Goal: Find specific page/section: Find specific page/section

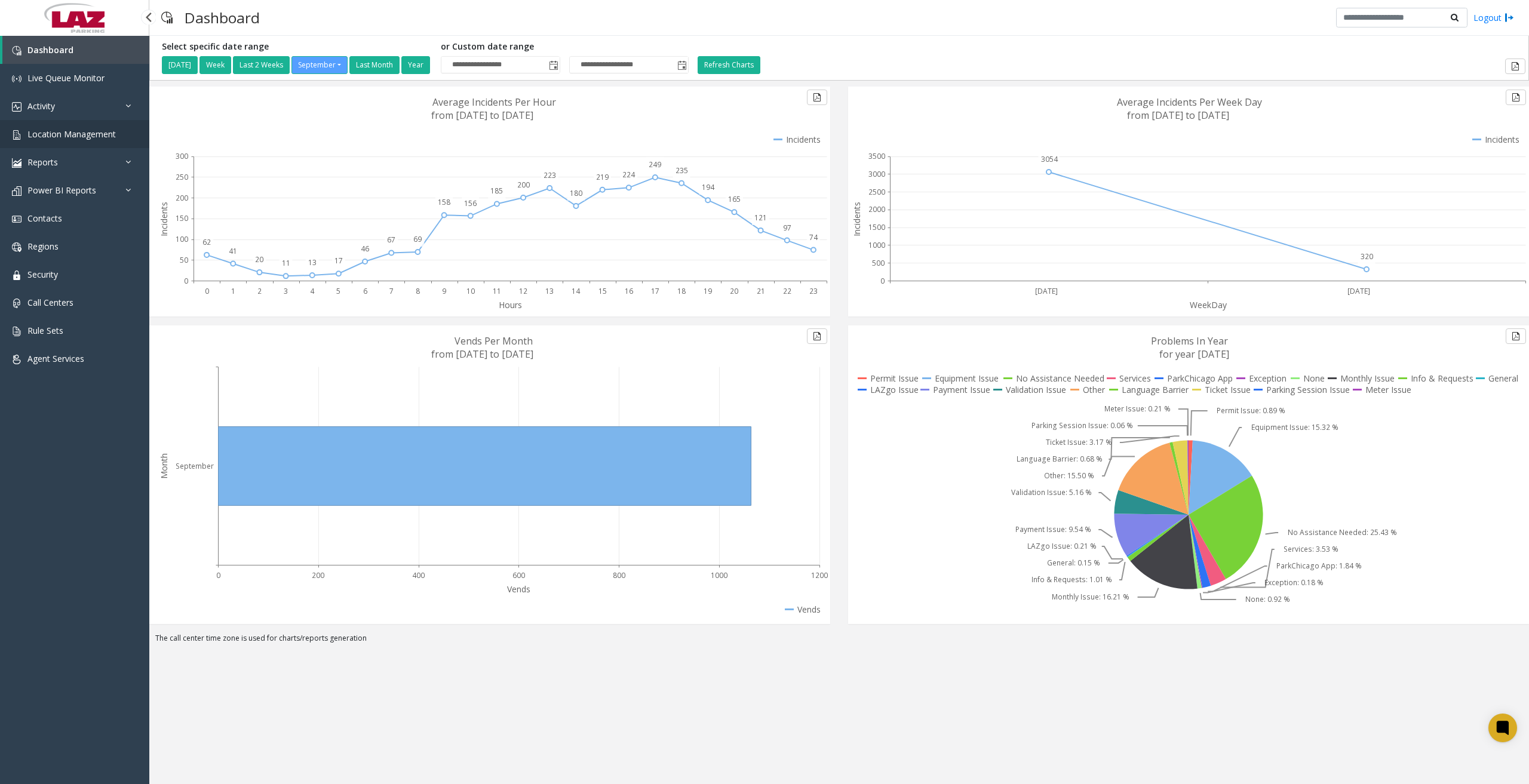
click at [110, 136] on span "Location Management" at bounding box center [71, 134] width 88 height 11
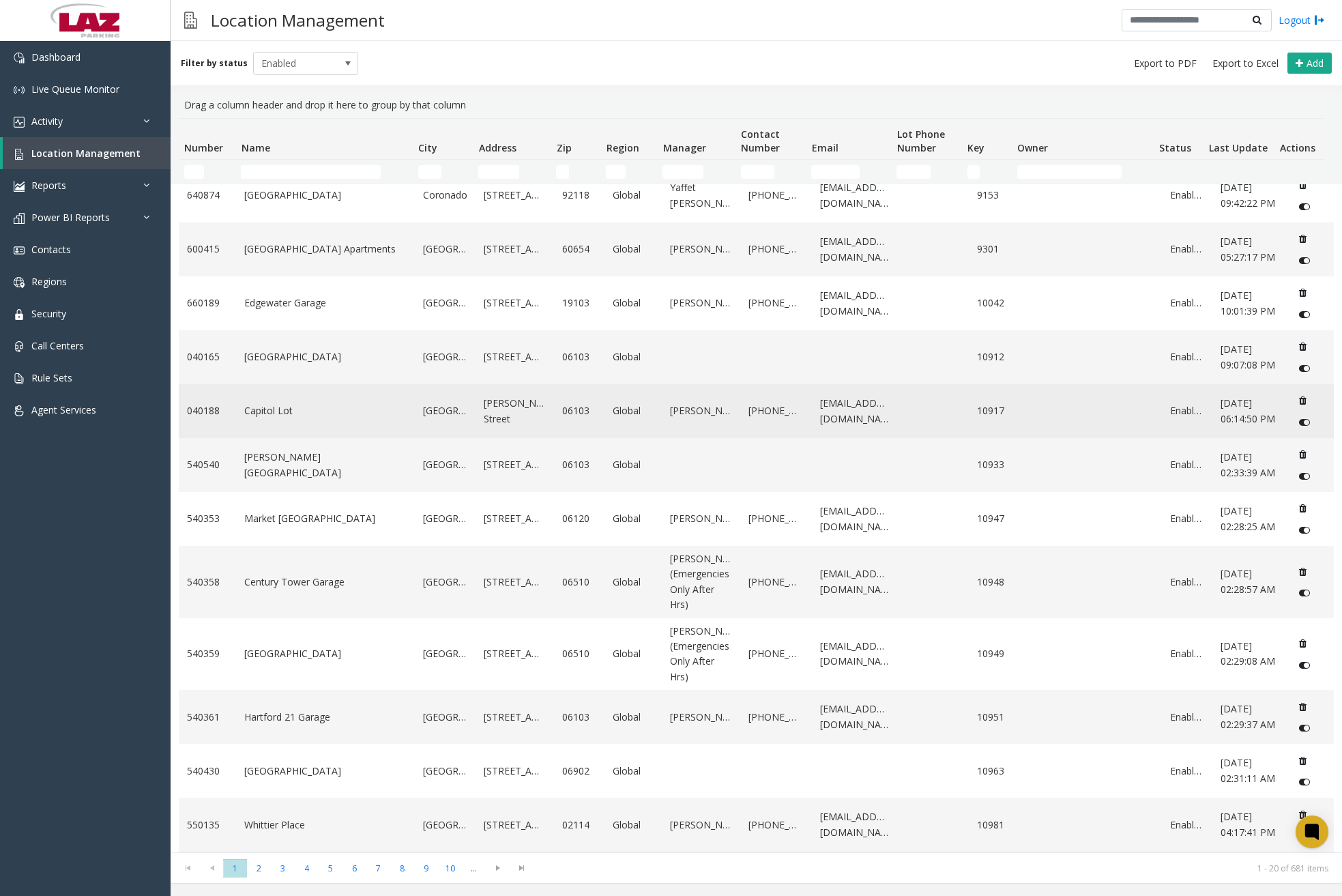
scroll to position [530, 0]
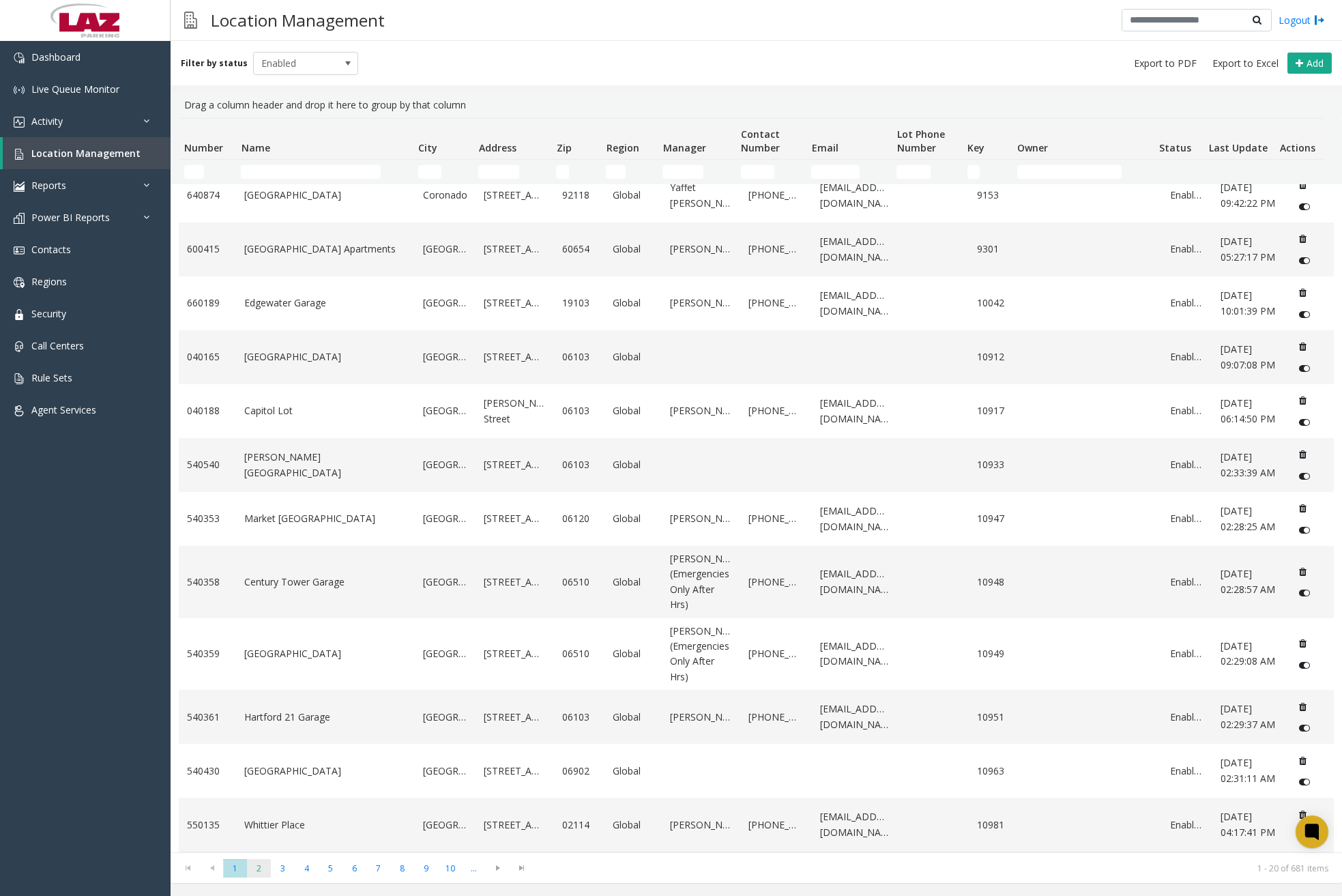
click at [268, 869] on span "2" at bounding box center [259, 868] width 24 height 19
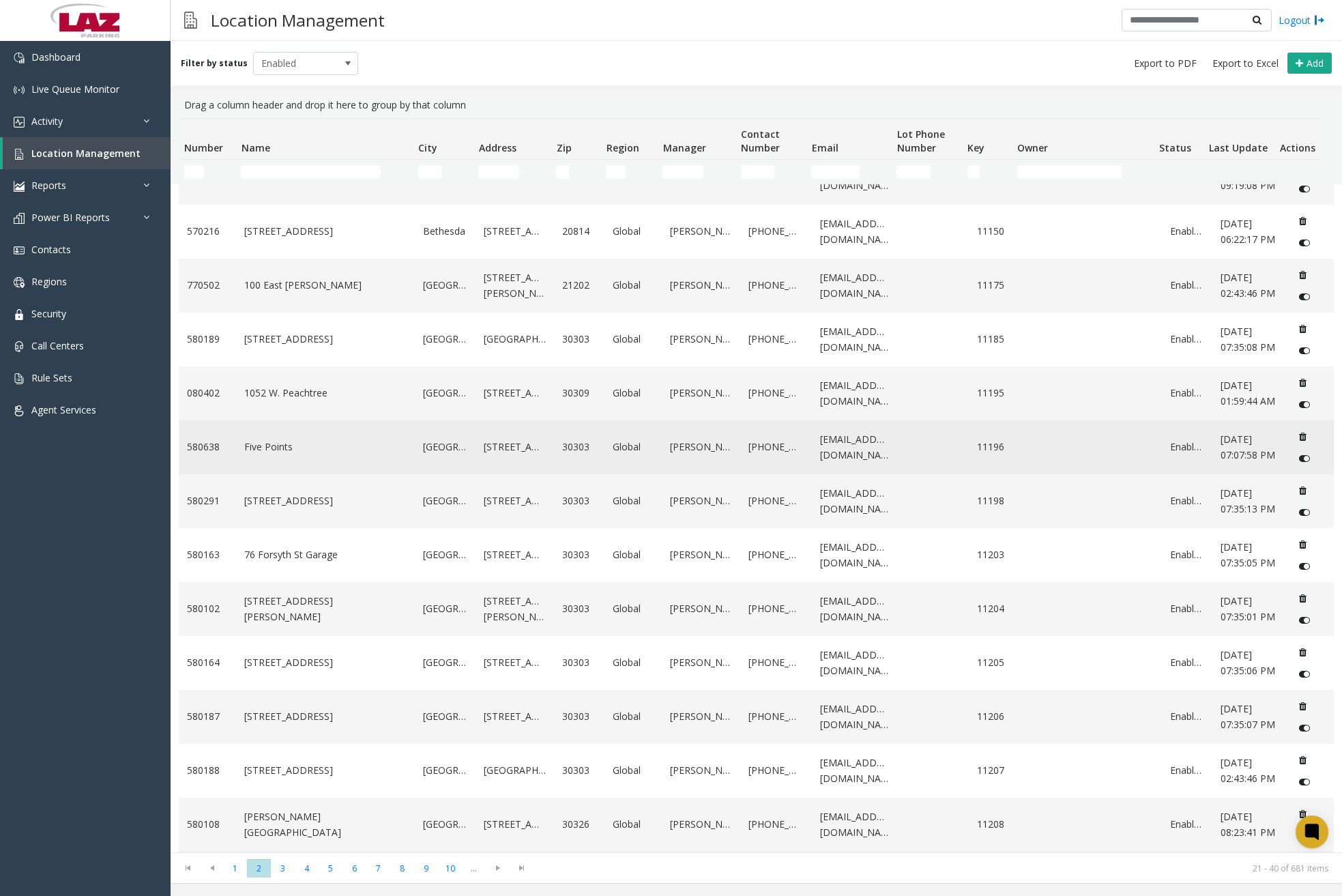
scroll to position [485, 0]
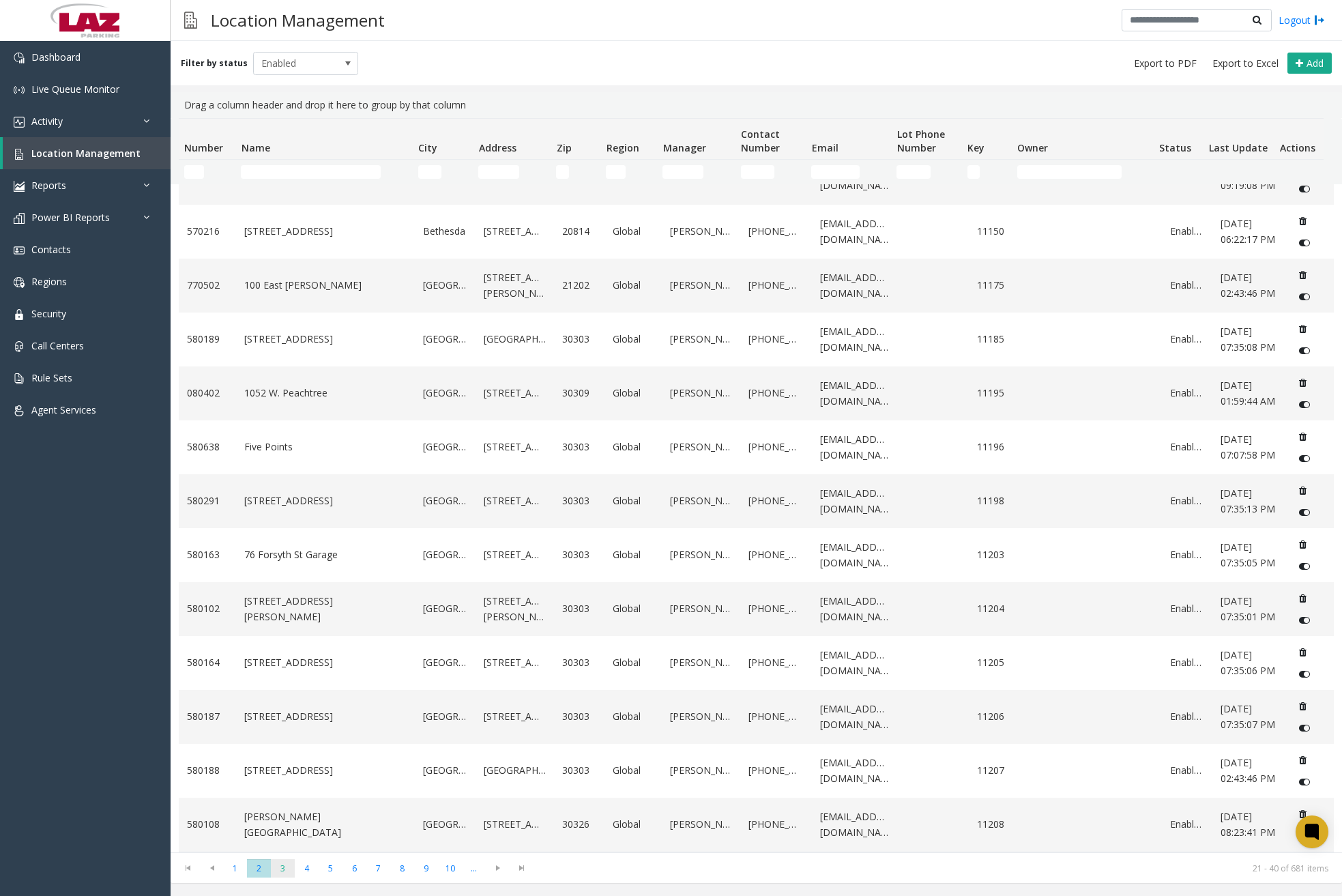
click at [291, 868] on span "3" at bounding box center [283, 868] width 24 height 19
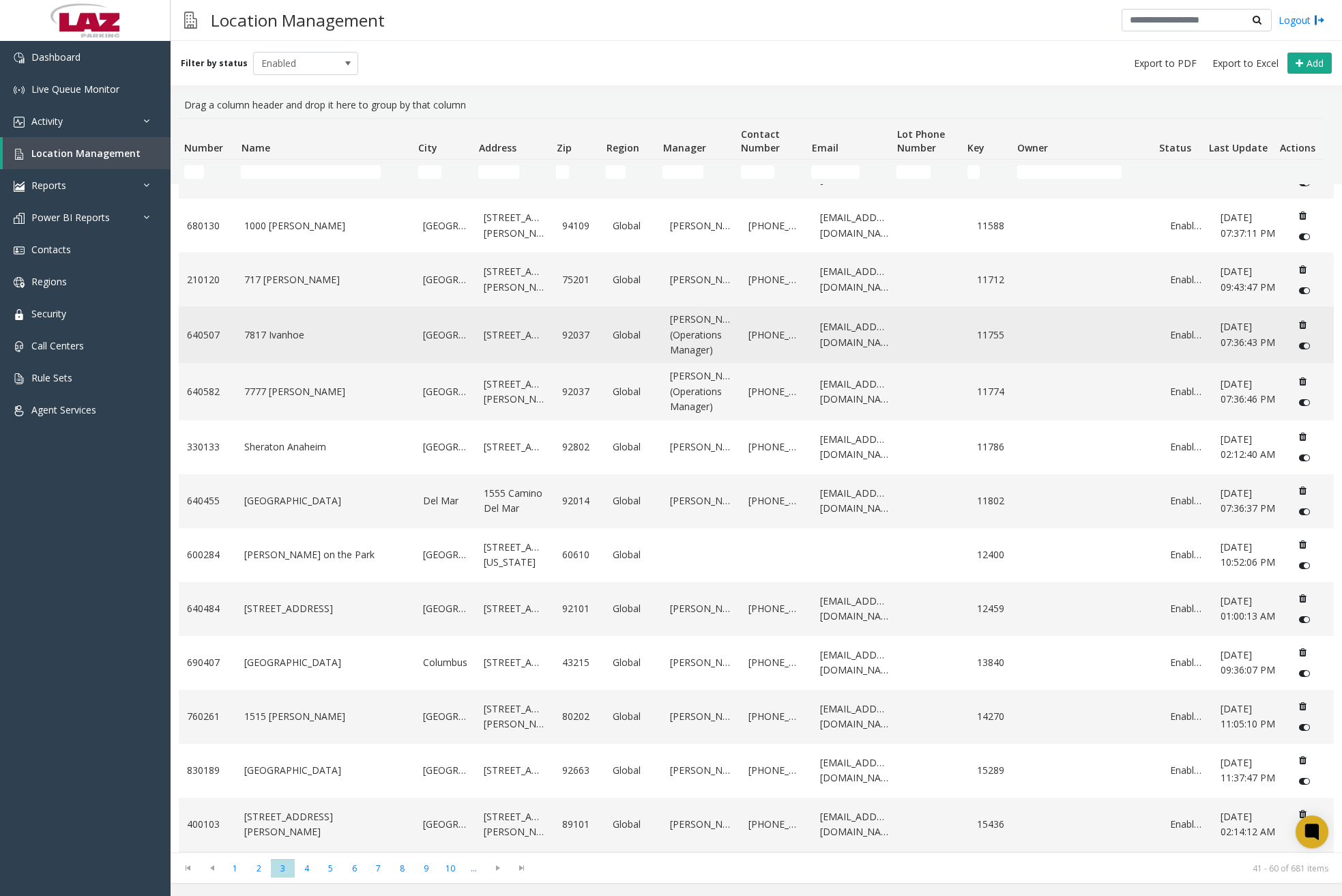
scroll to position [561, 0]
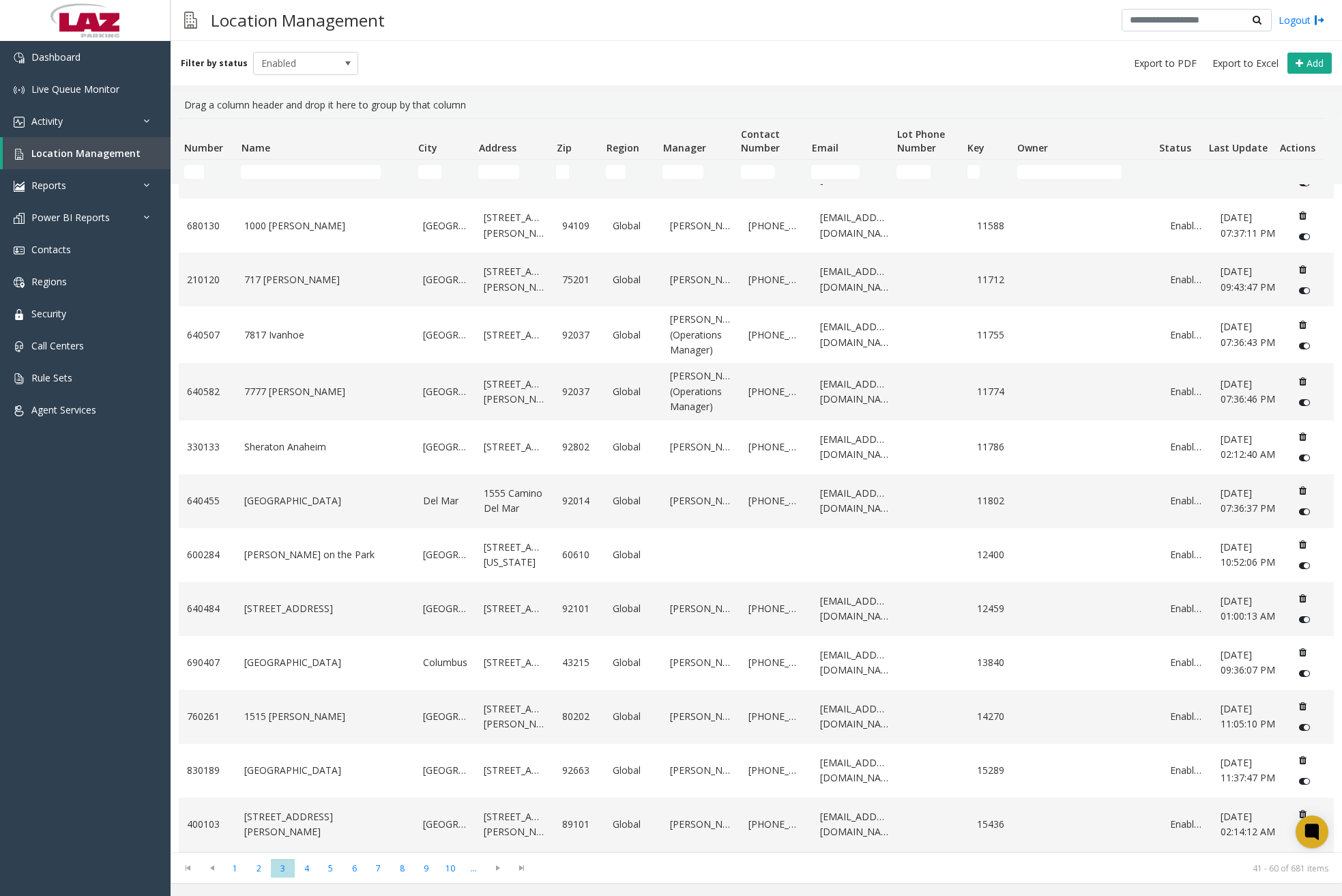
click at [1180, 145] on th "Status" at bounding box center [1178, 139] width 50 height 41
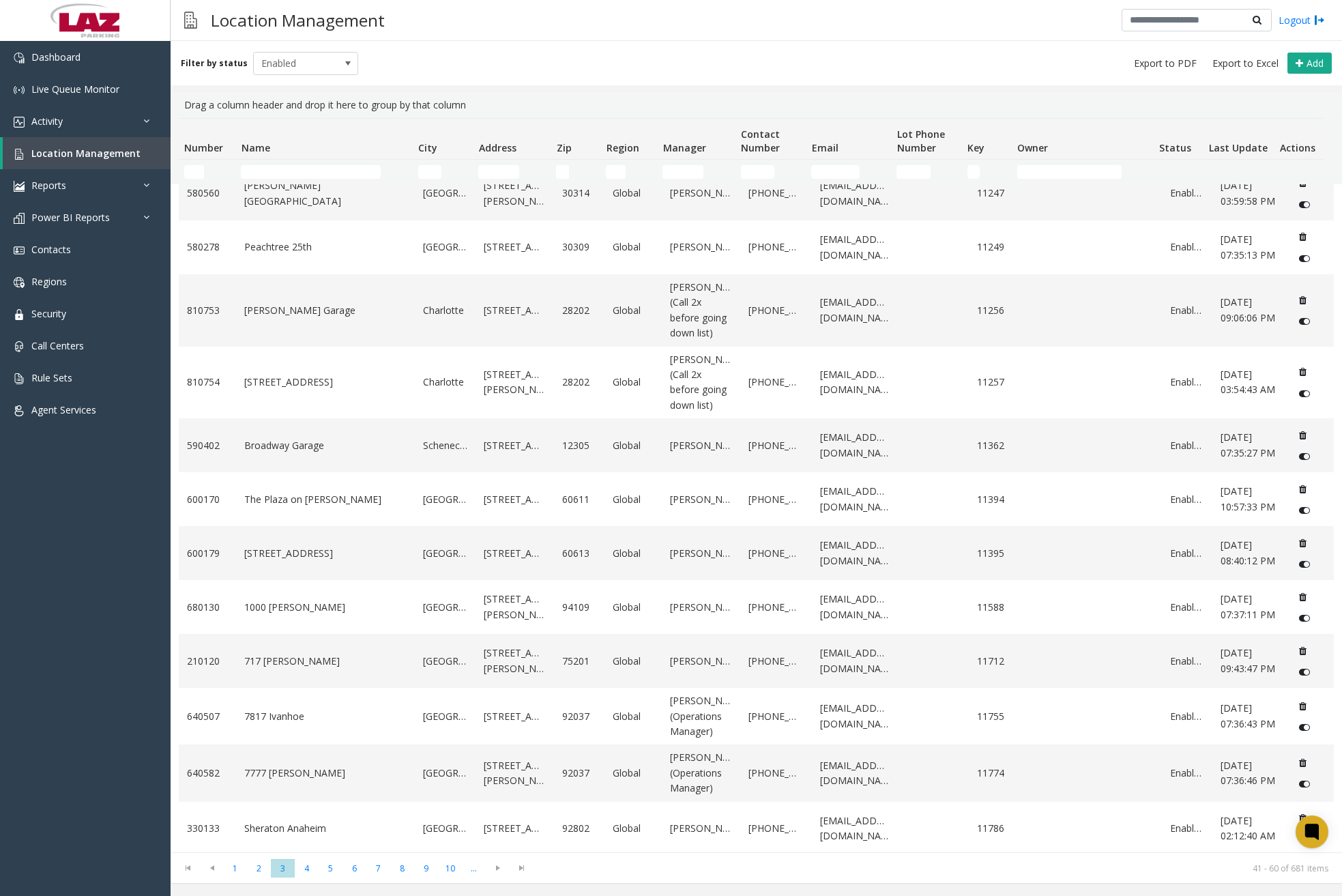
scroll to position [0, 0]
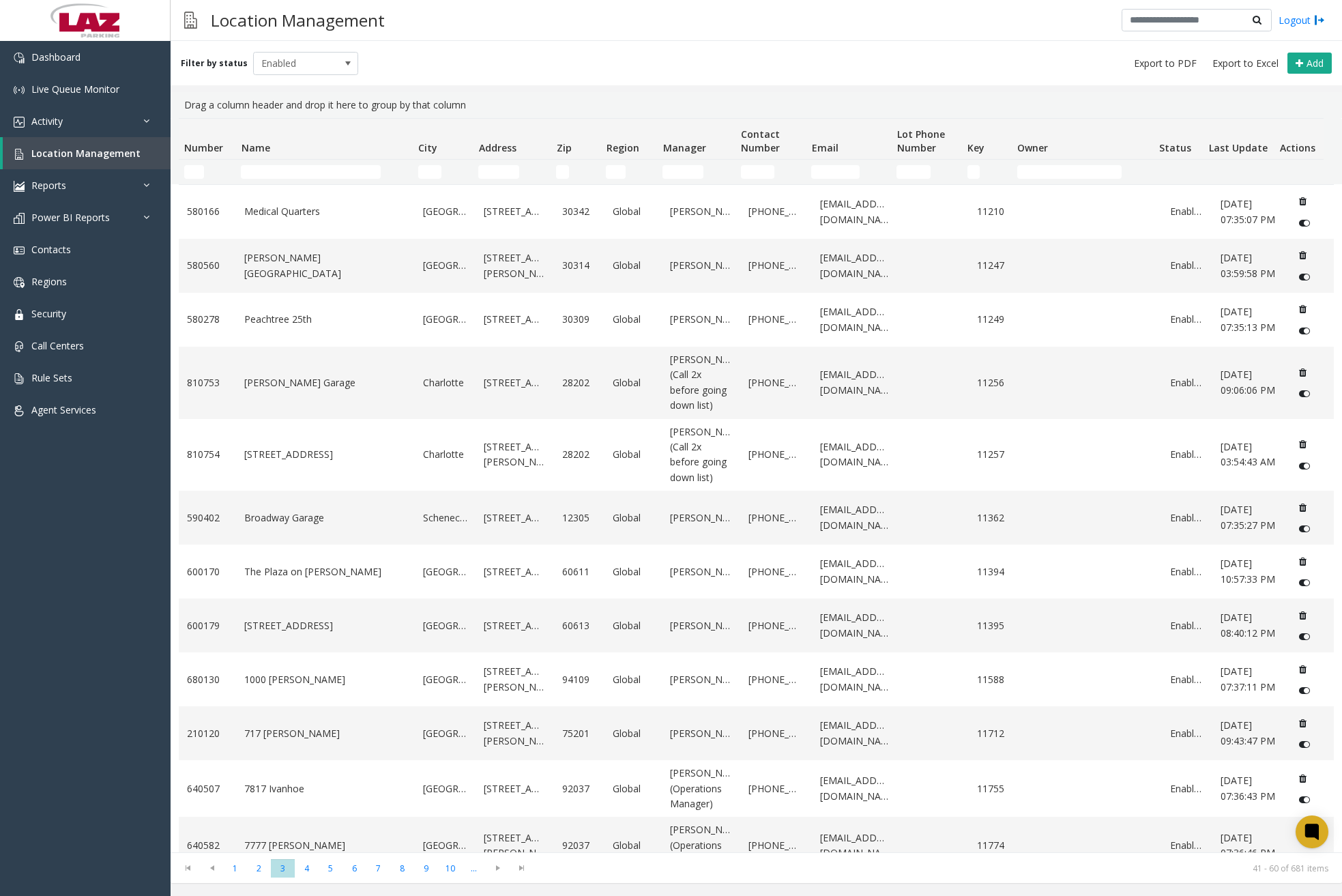
click at [1181, 160] on td "Status Filter" at bounding box center [1178, 171] width 50 height 24
click at [1177, 167] on td "Status Filter" at bounding box center [1178, 171] width 50 height 24
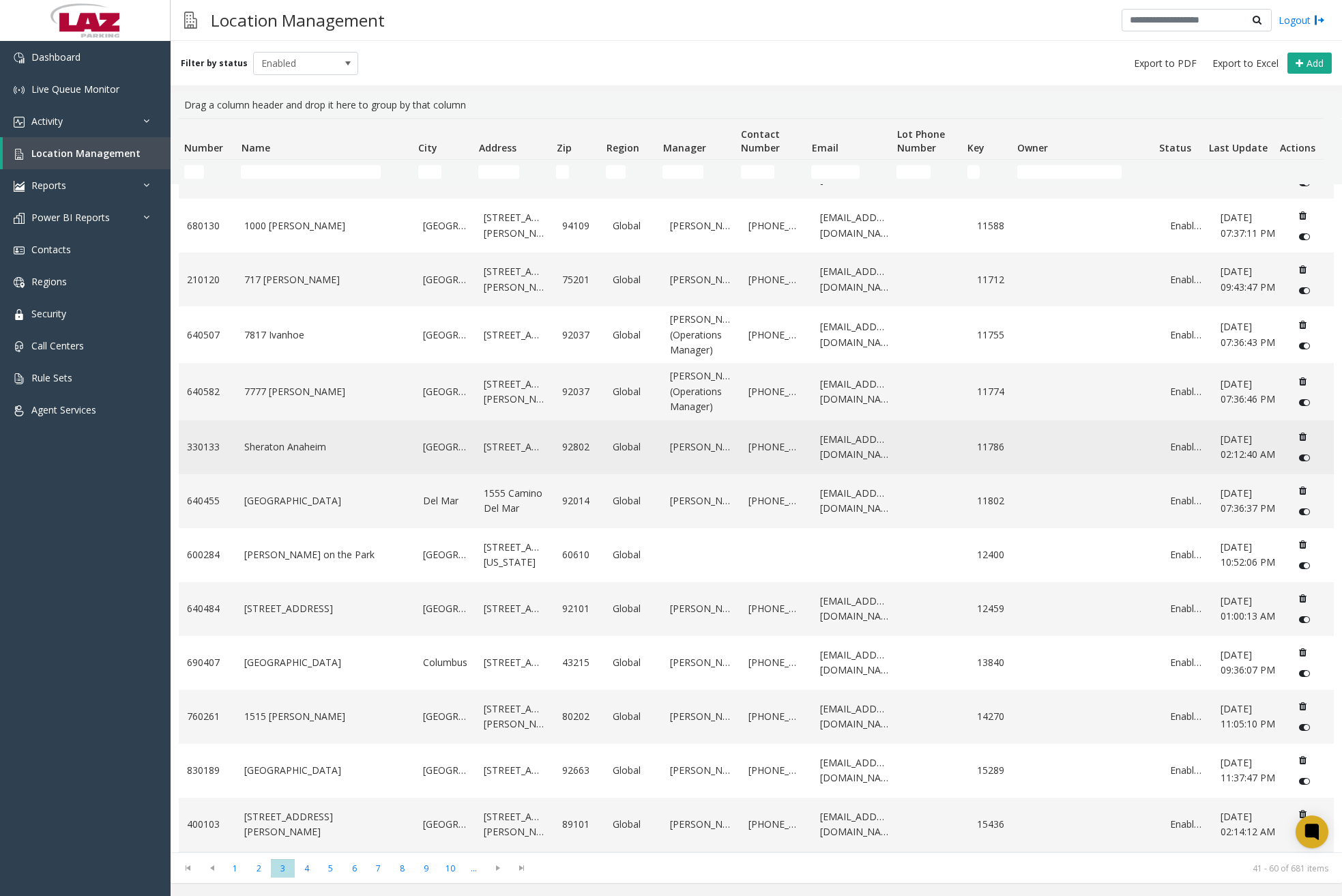
scroll to position [561, 0]
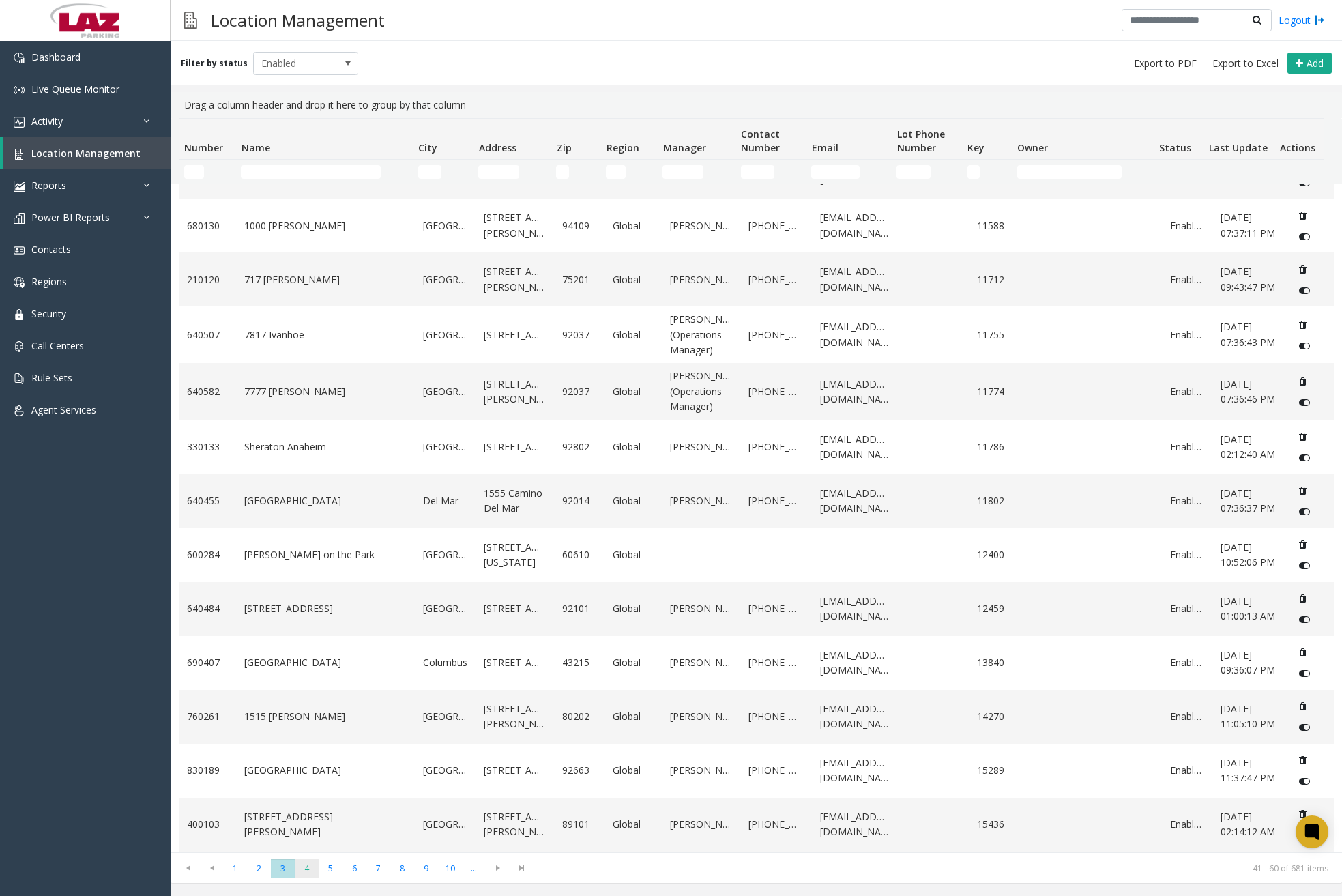
click at [308, 869] on span "4" at bounding box center [307, 868] width 24 height 19
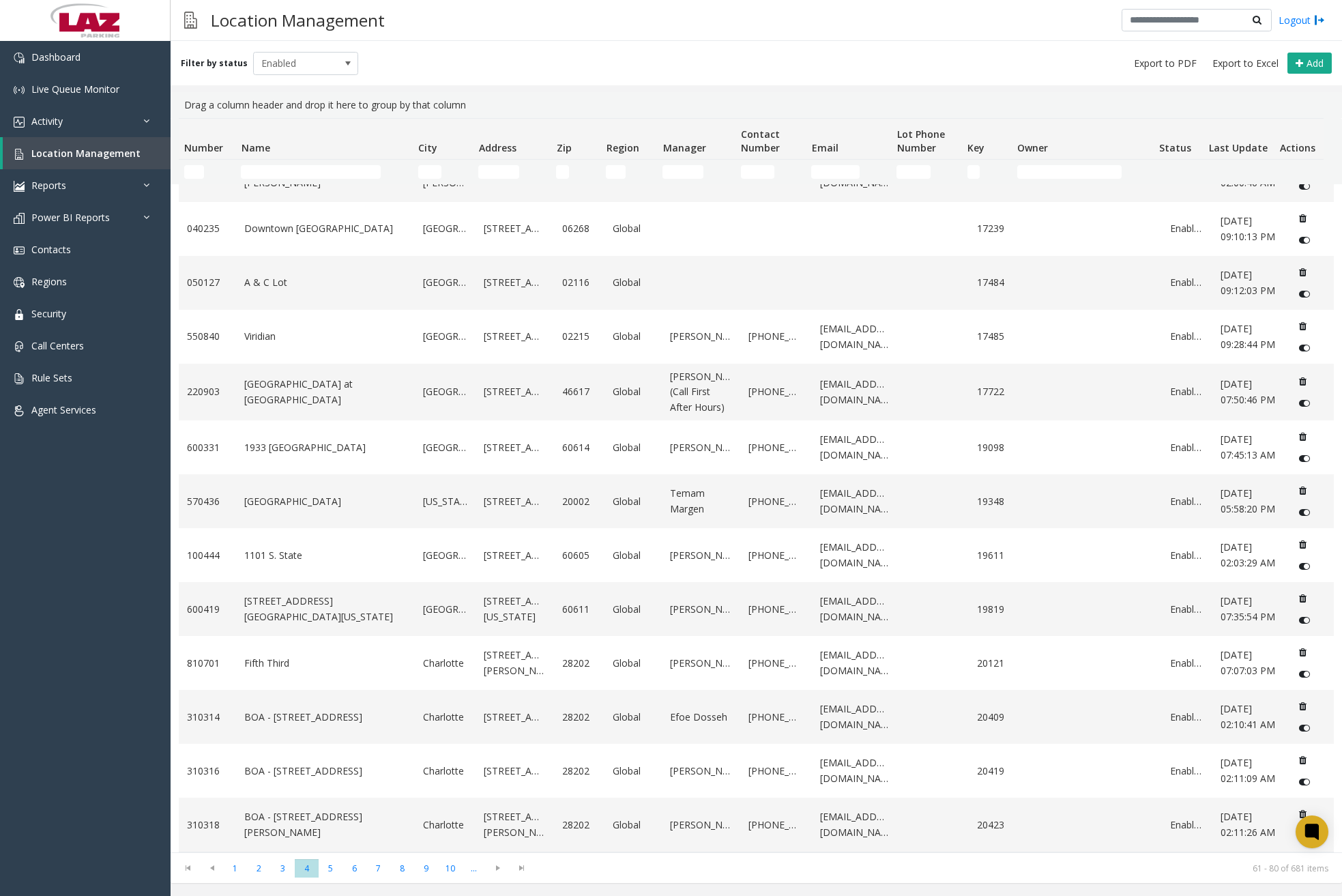
scroll to position [485, 0]
click at [327, 867] on span "5" at bounding box center [330, 868] width 24 height 19
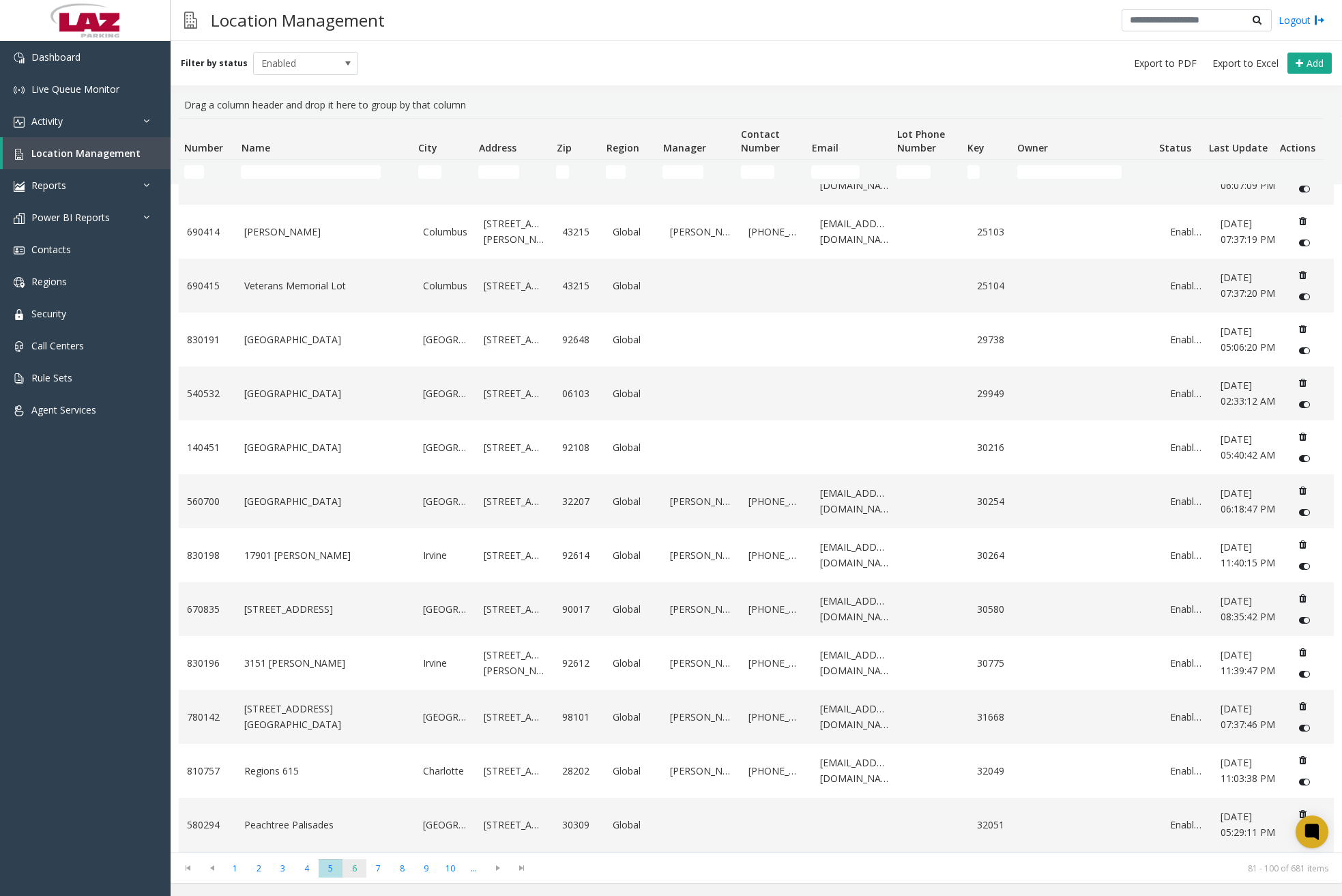
click at [358, 867] on span "6" at bounding box center [354, 868] width 24 height 19
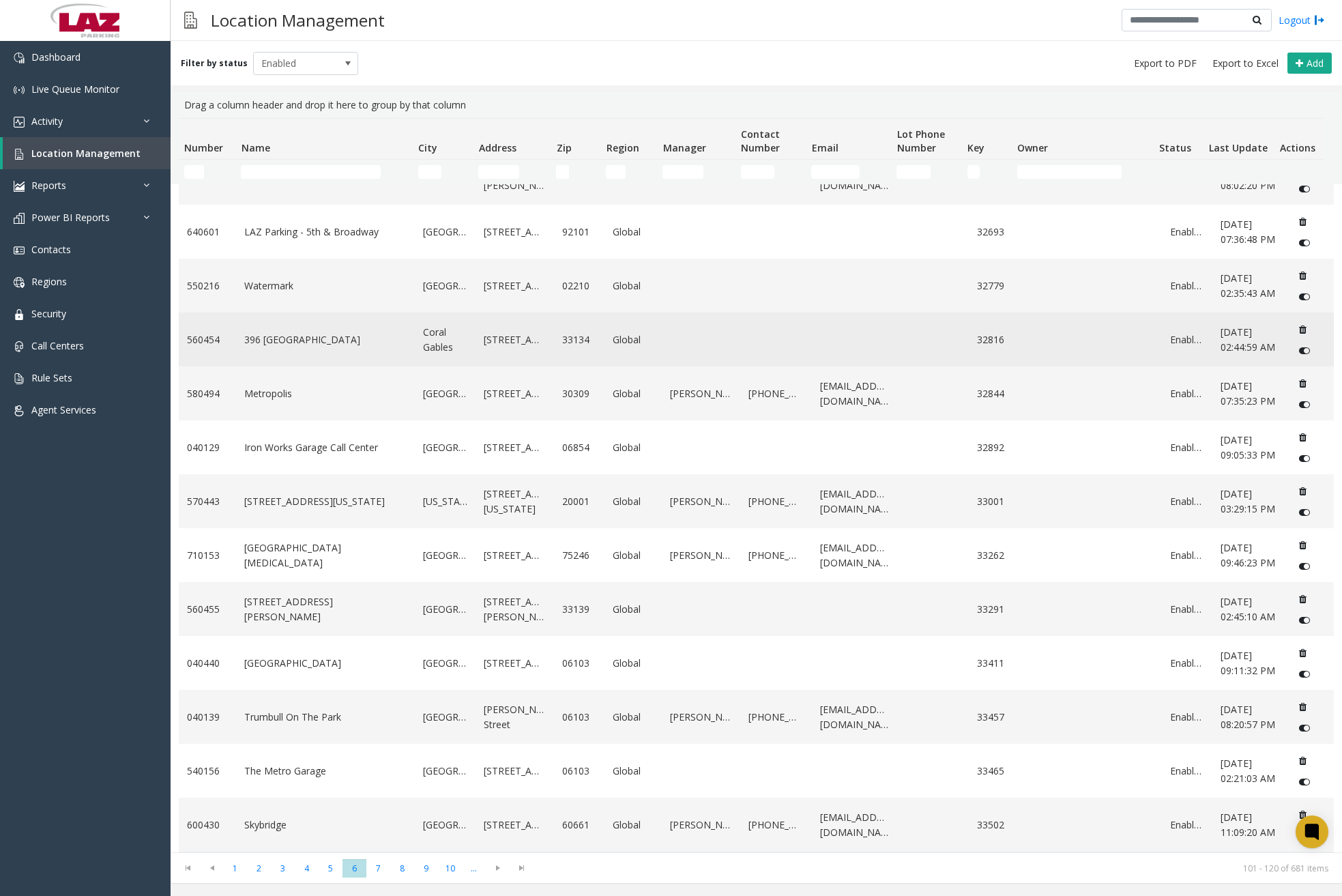
scroll to position [500, 0]
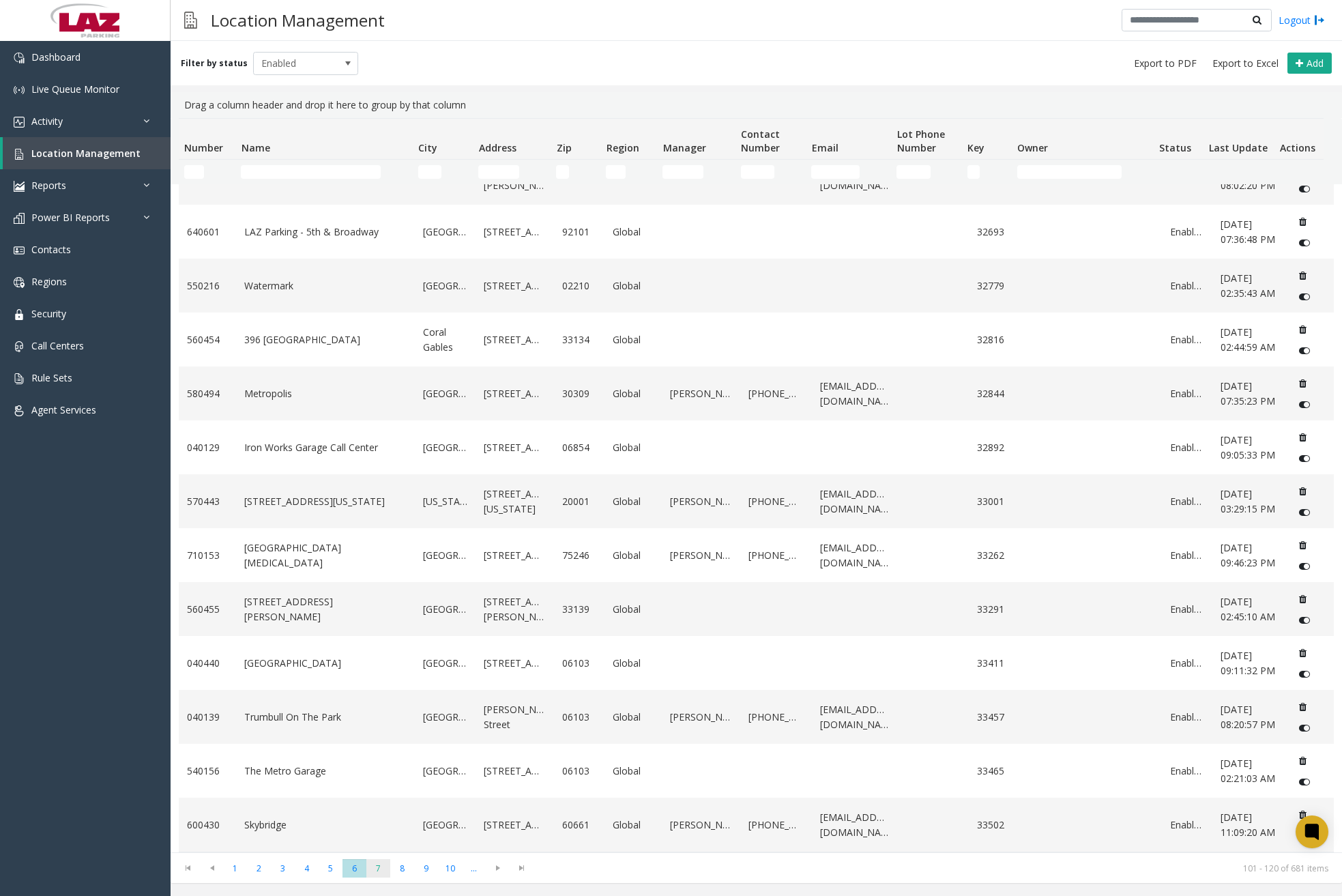
click at [379, 872] on span "7" at bounding box center [378, 868] width 24 height 19
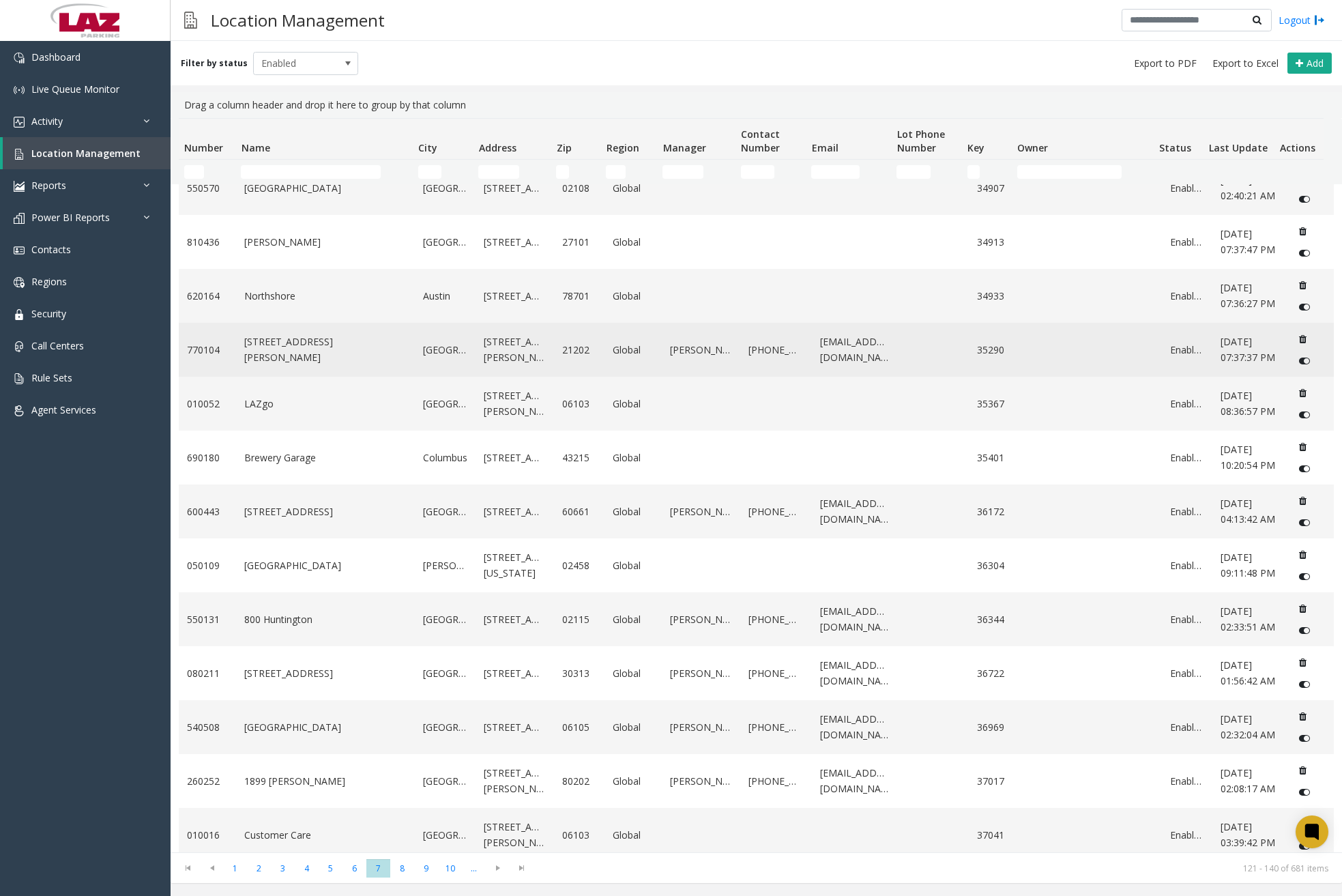
scroll to position [485, 0]
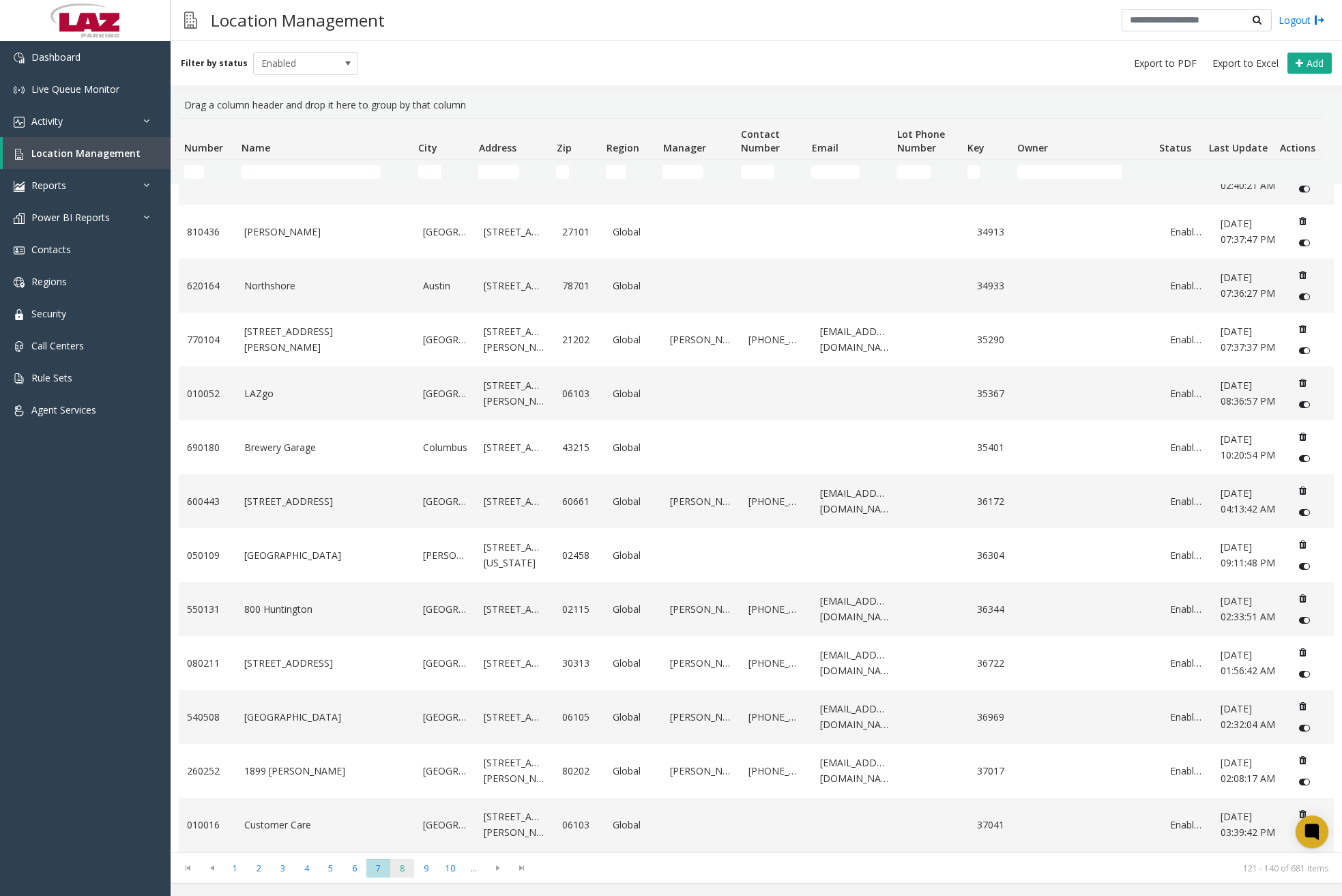
click at [402, 873] on span "8" at bounding box center [402, 868] width 24 height 19
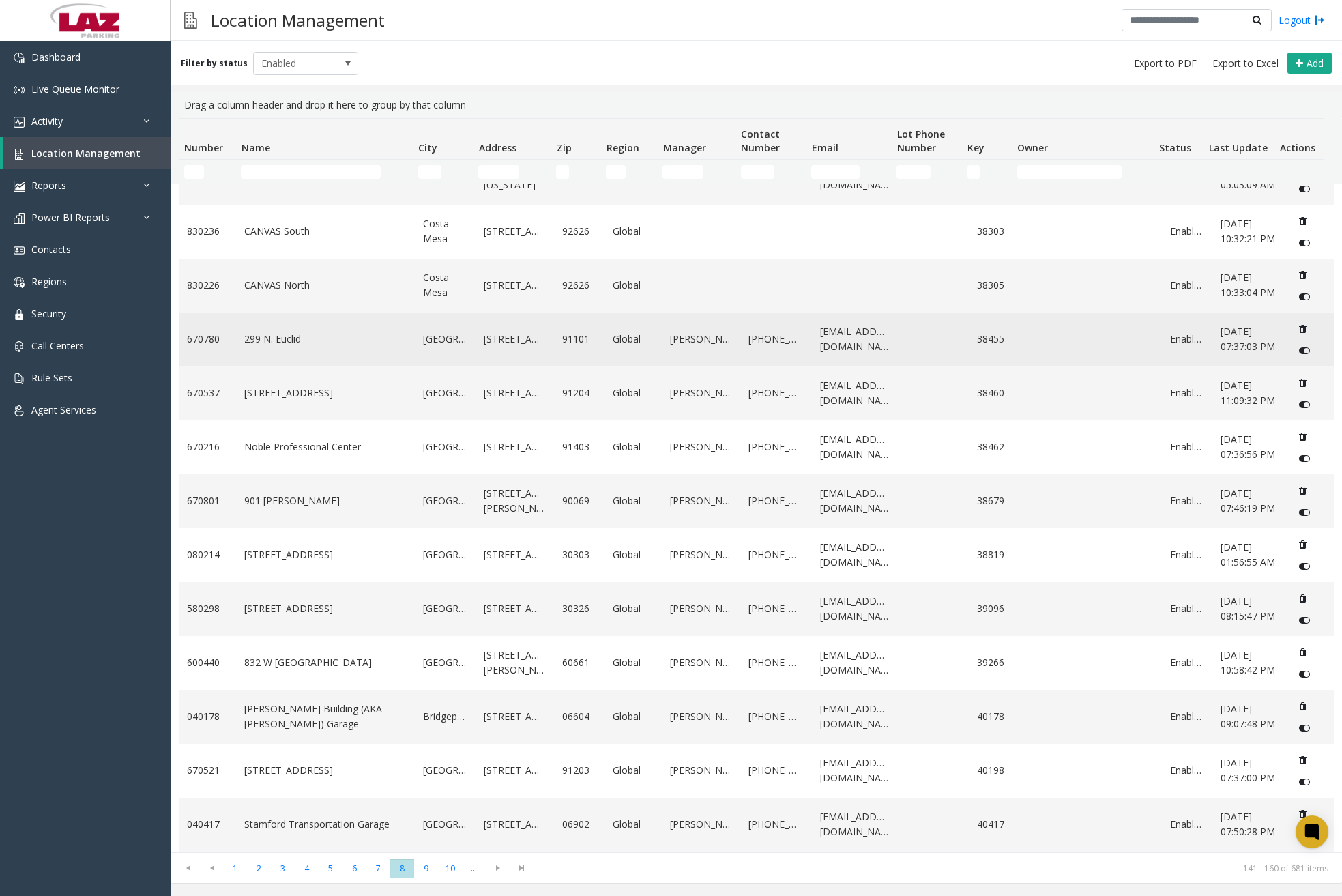
scroll to position [515, 0]
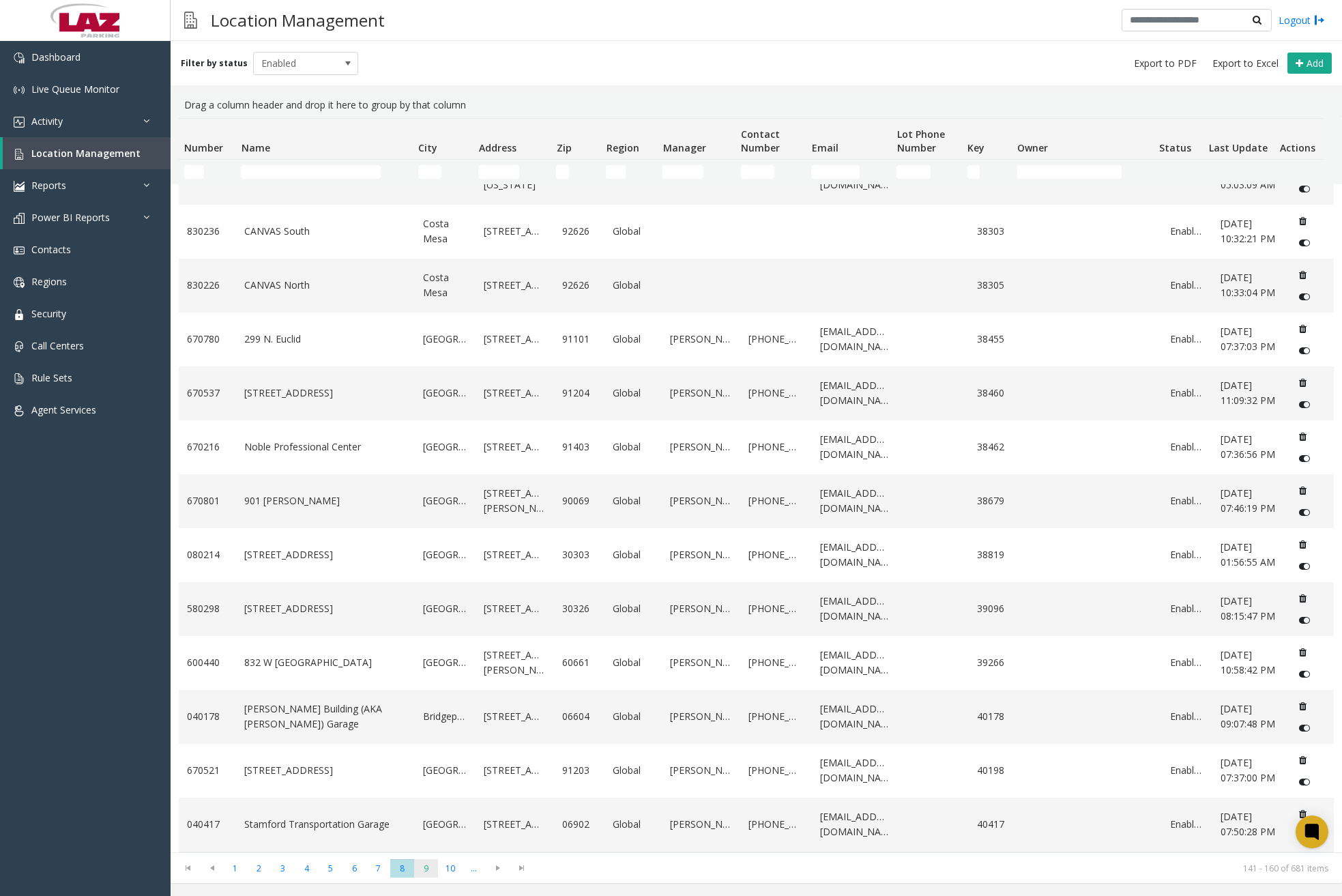
click at [431, 870] on span "9" at bounding box center [426, 868] width 24 height 19
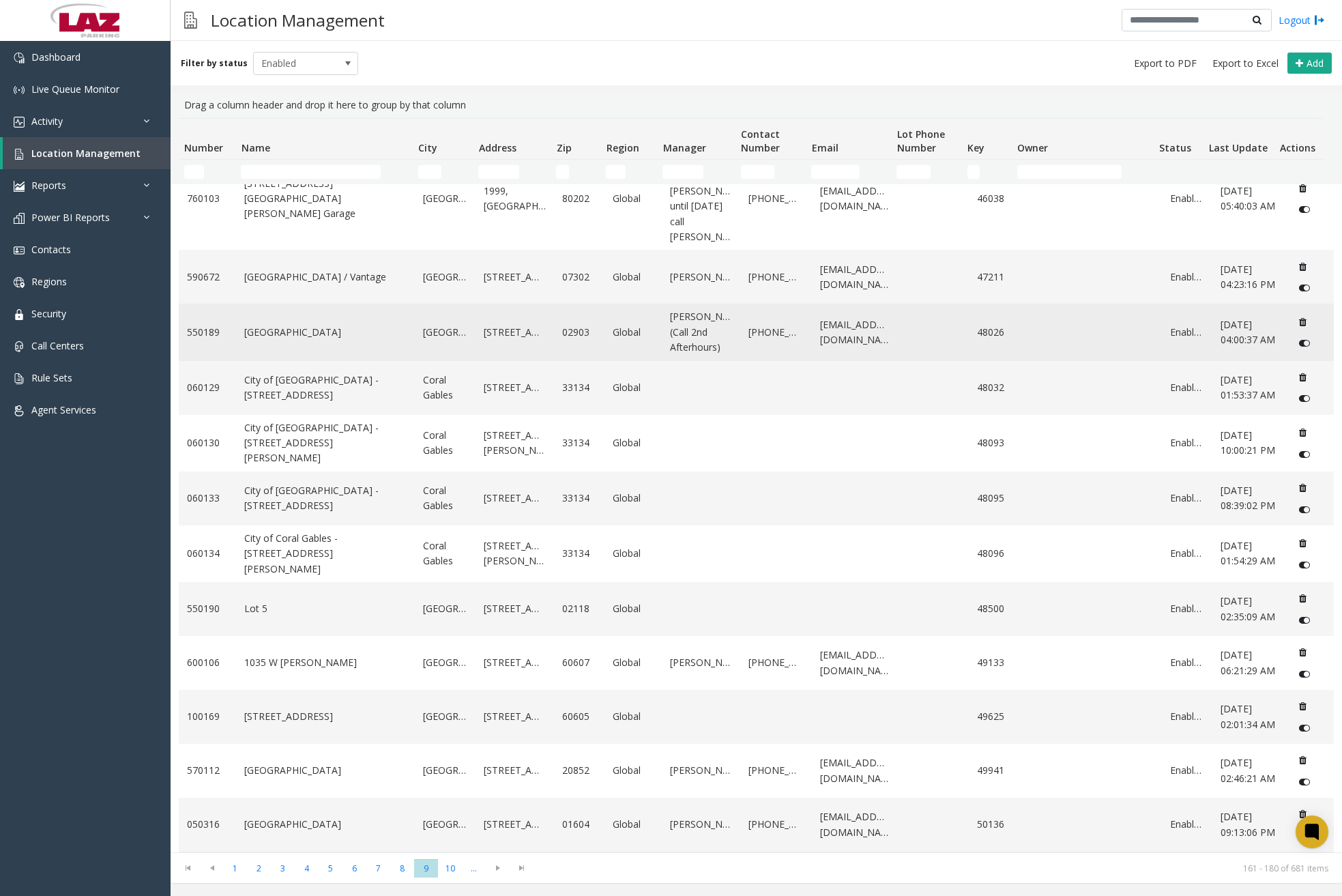
scroll to position [500, 0]
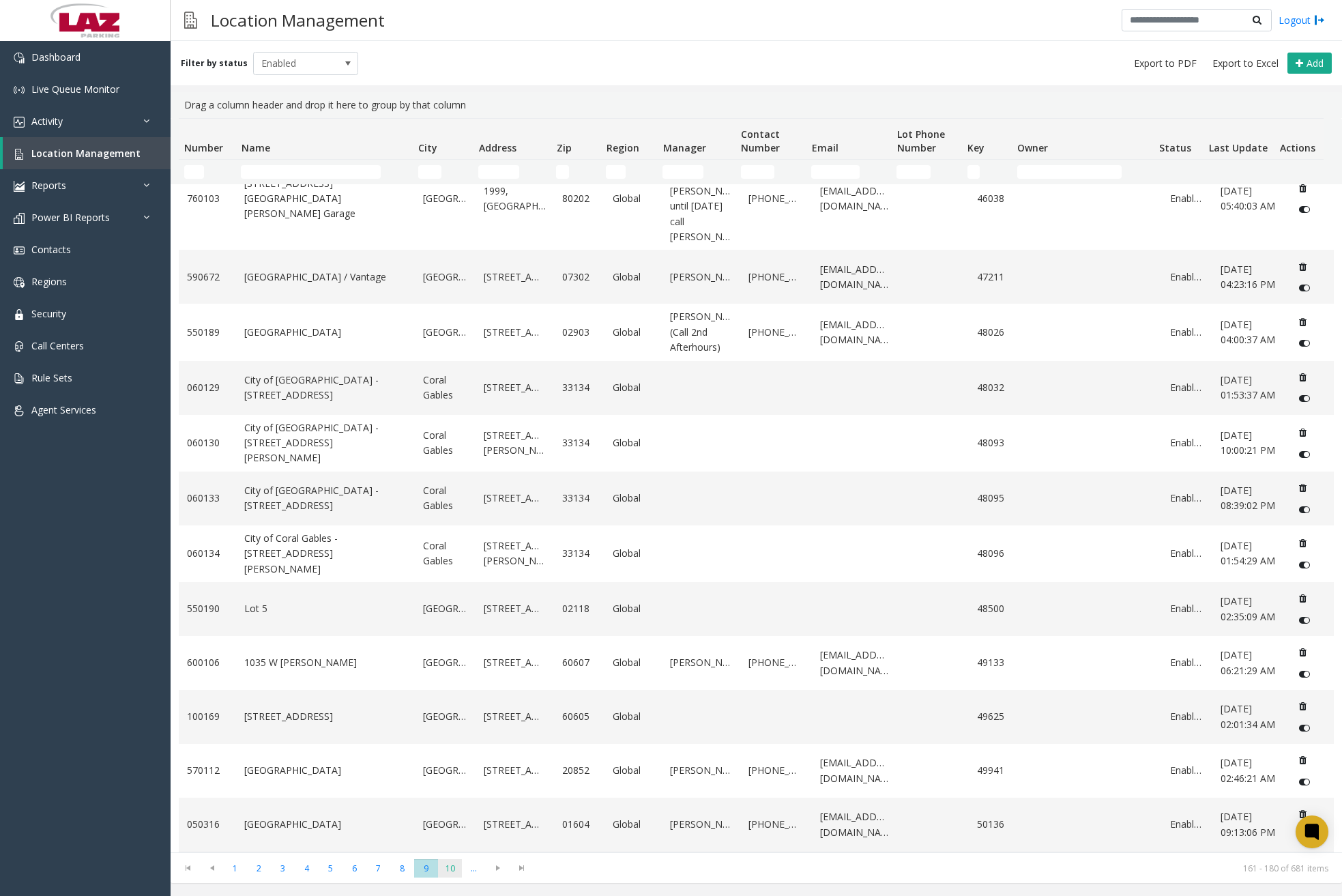
click at [454, 866] on span "10" at bounding box center [450, 868] width 24 height 19
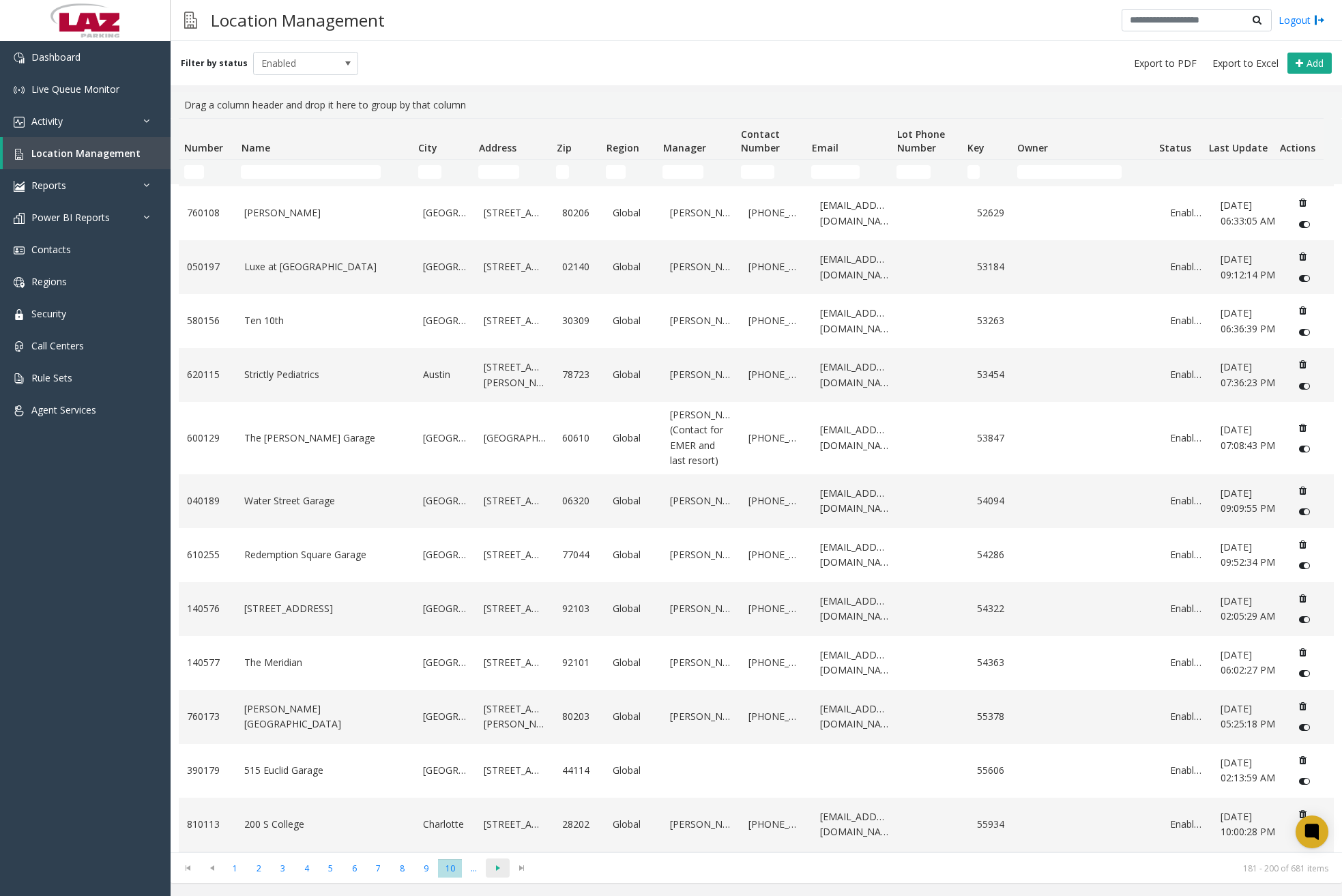
click at [501, 866] on span "Go to the next page" at bounding box center [497, 868] width 19 height 11
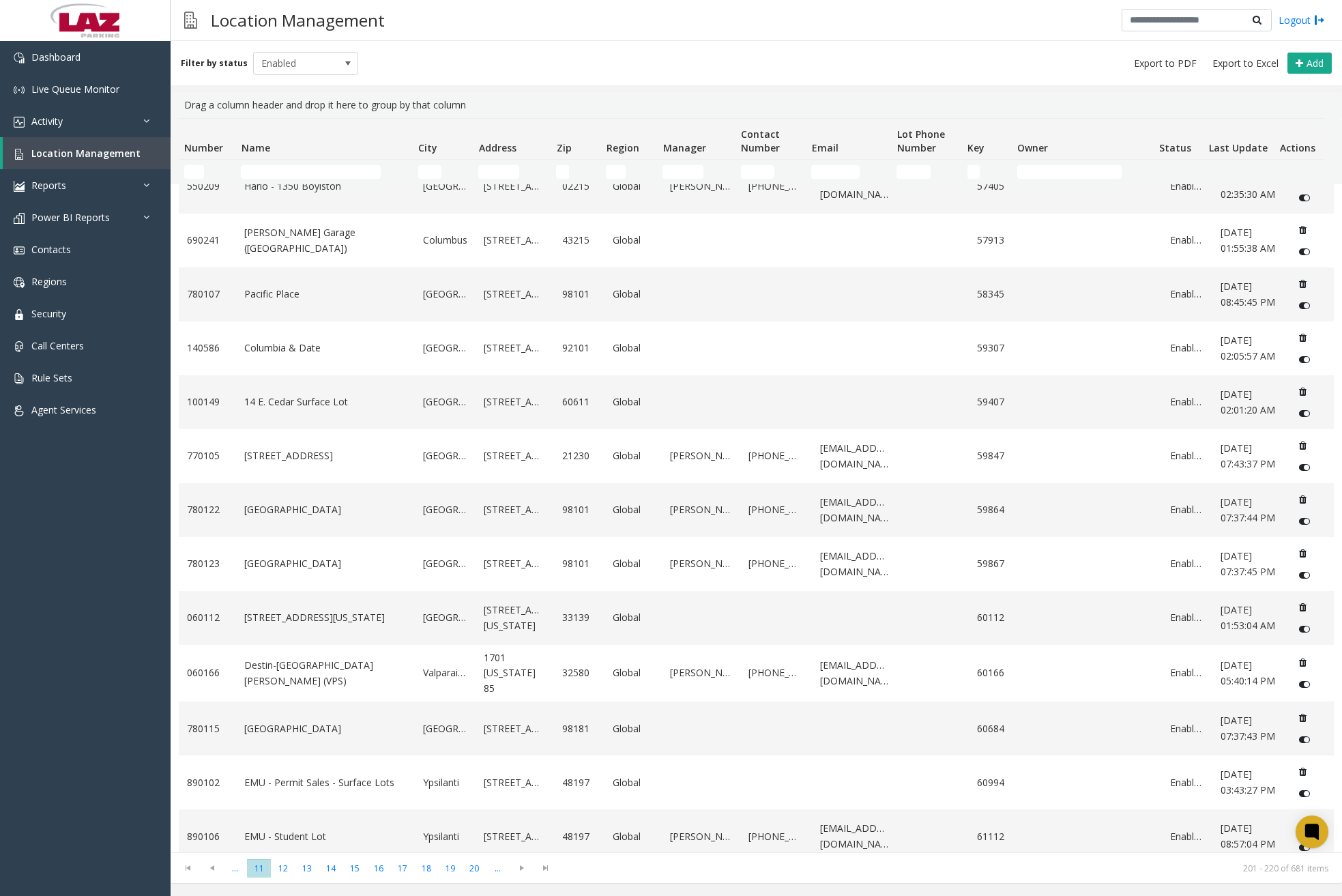
scroll to position [469, 0]
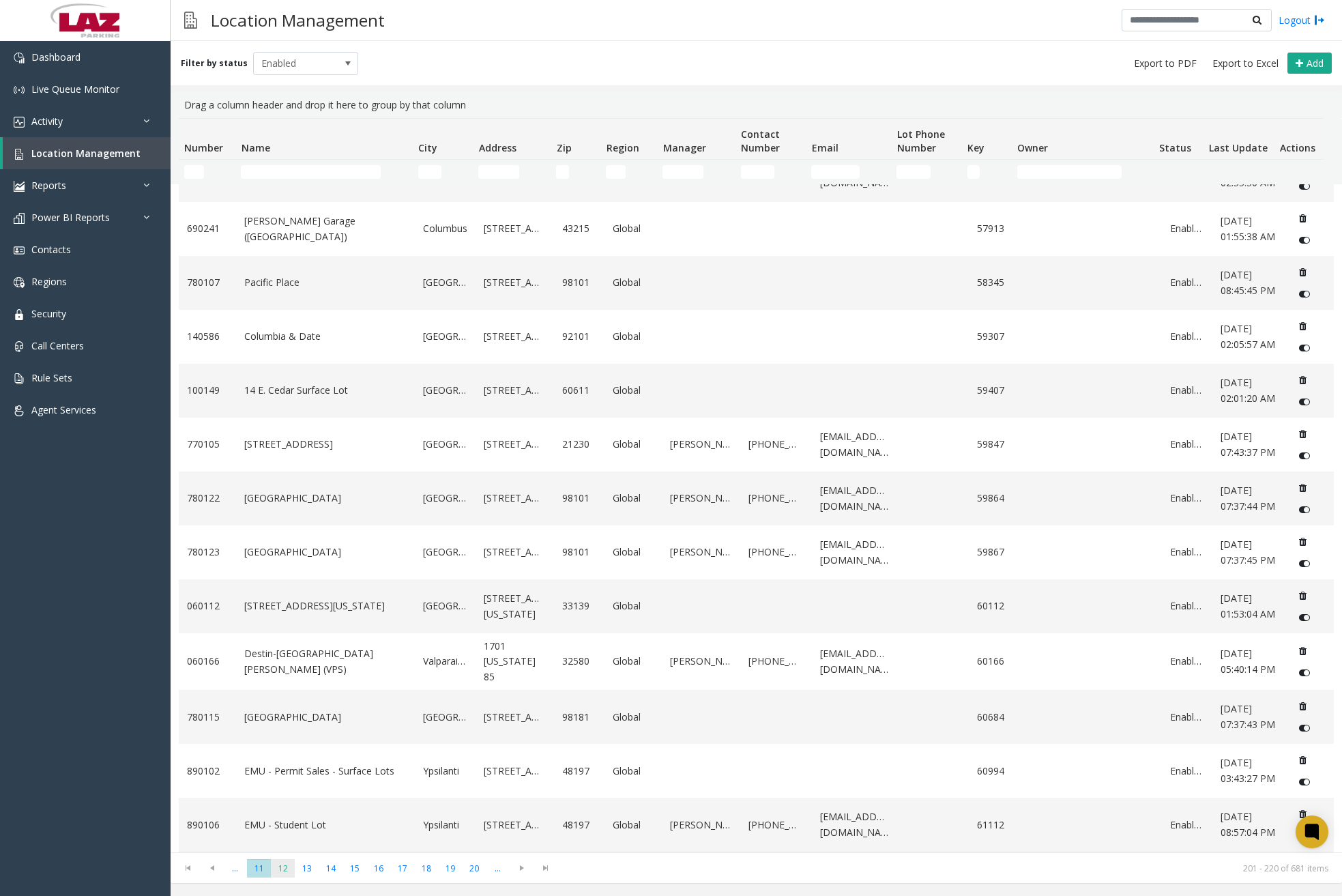
click at [282, 871] on span "12" at bounding box center [283, 868] width 24 height 19
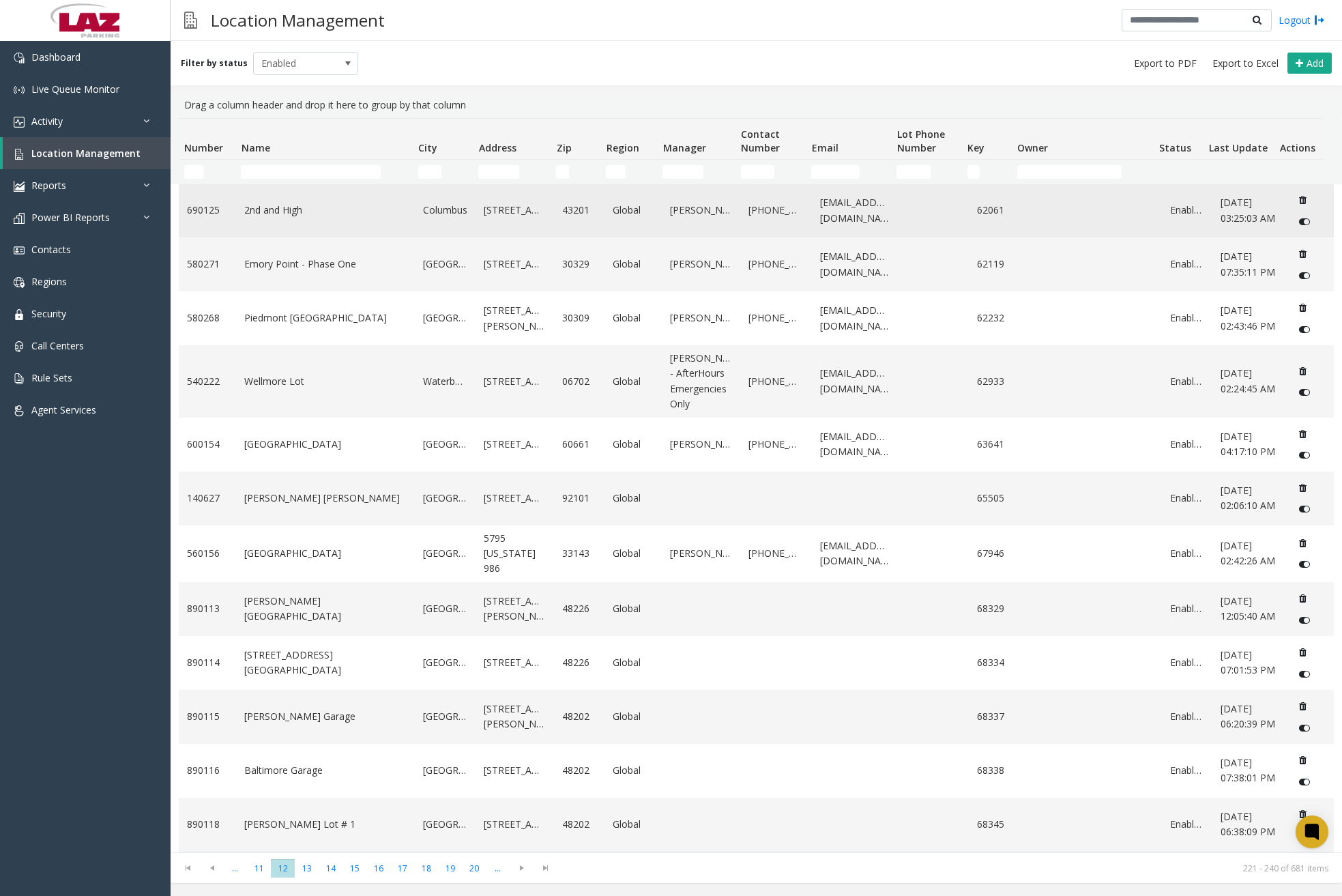
scroll to position [500, 0]
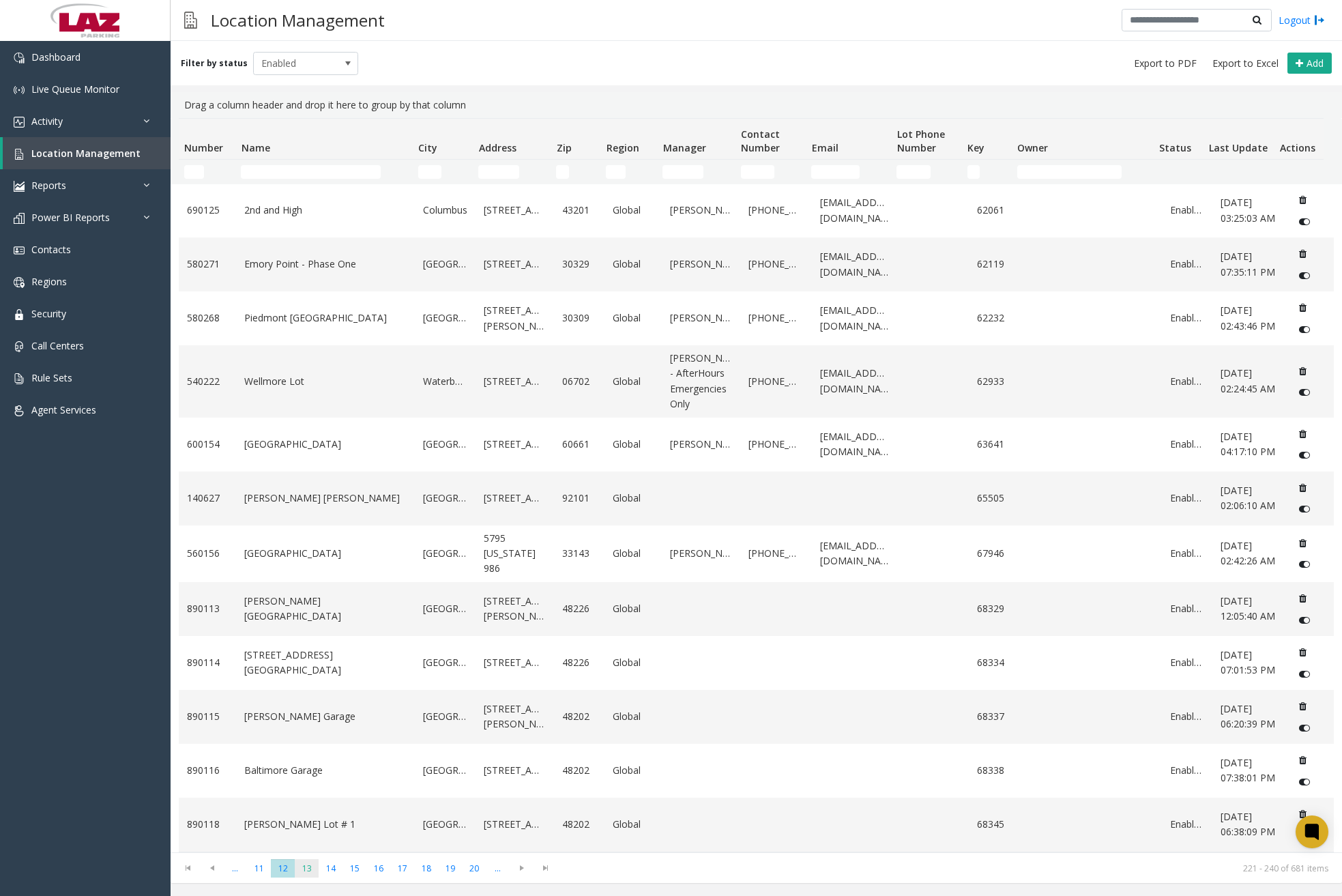
click at [309, 867] on span "13" at bounding box center [307, 868] width 24 height 19
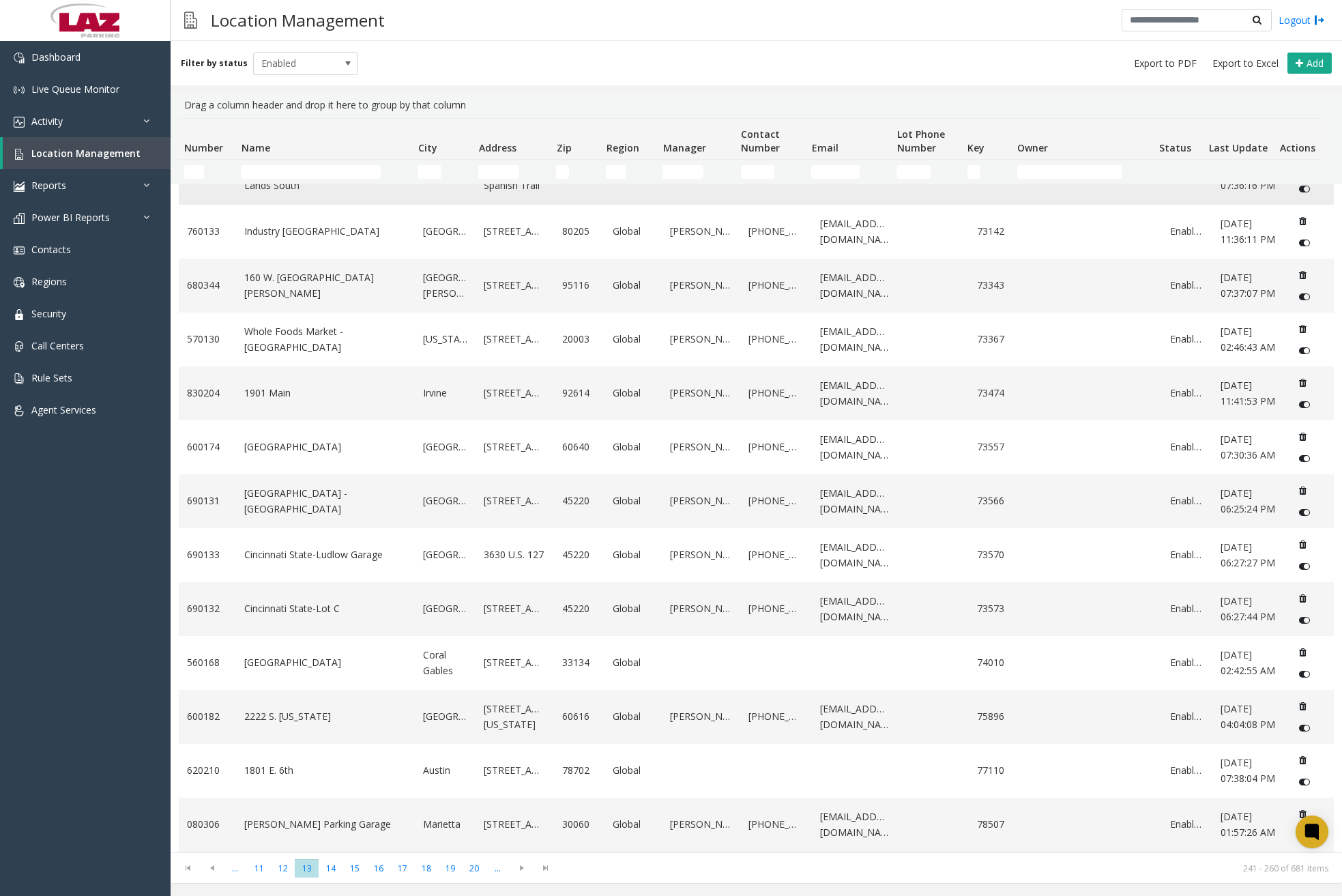
scroll to position [469, 0]
click at [336, 865] on span "14" at bounding box center [330, 868] width 24 height 19
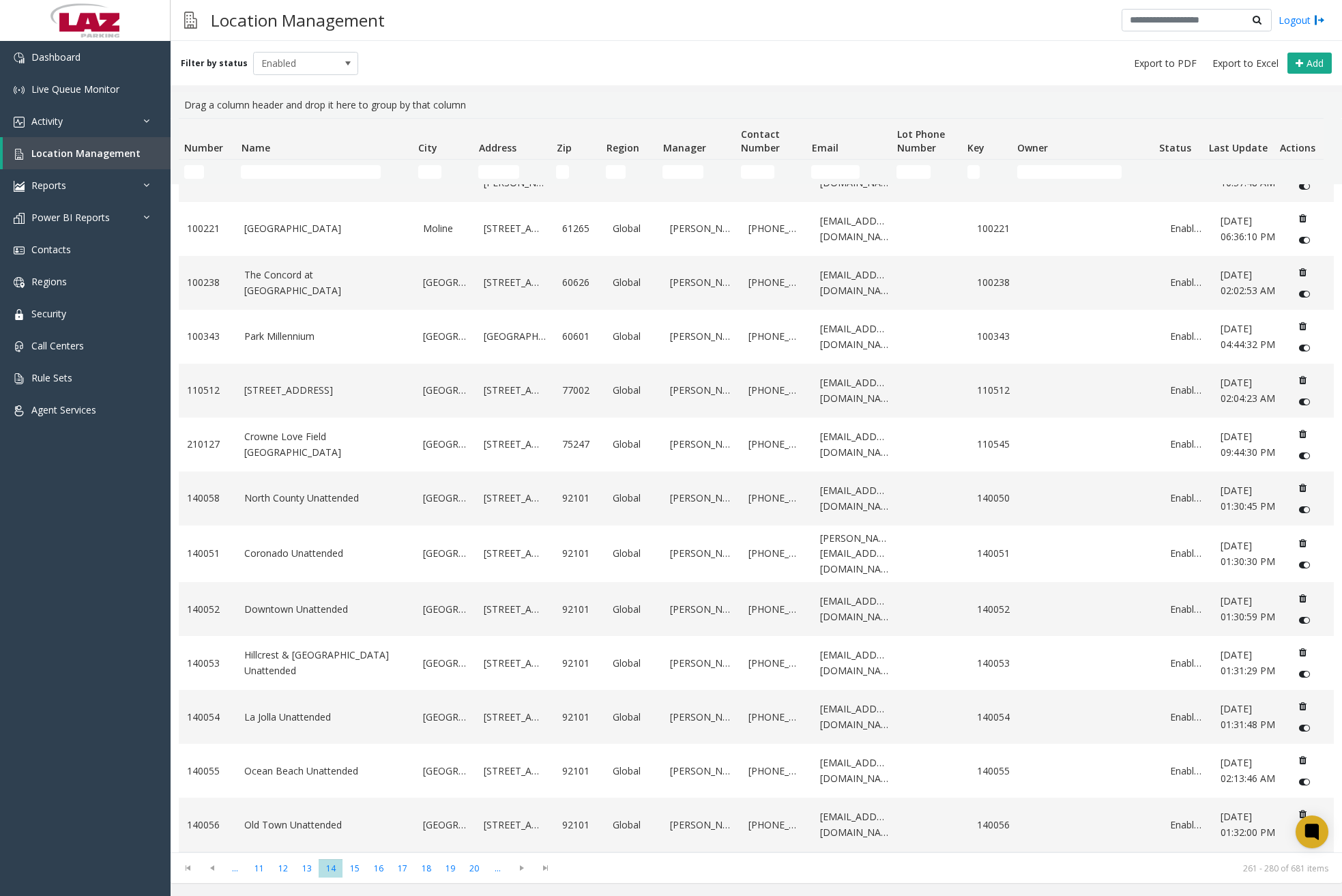
scroll to position [485, 0]
click at [359, 869] on span "15" at bounding box center [354, 868] width 24 height 19
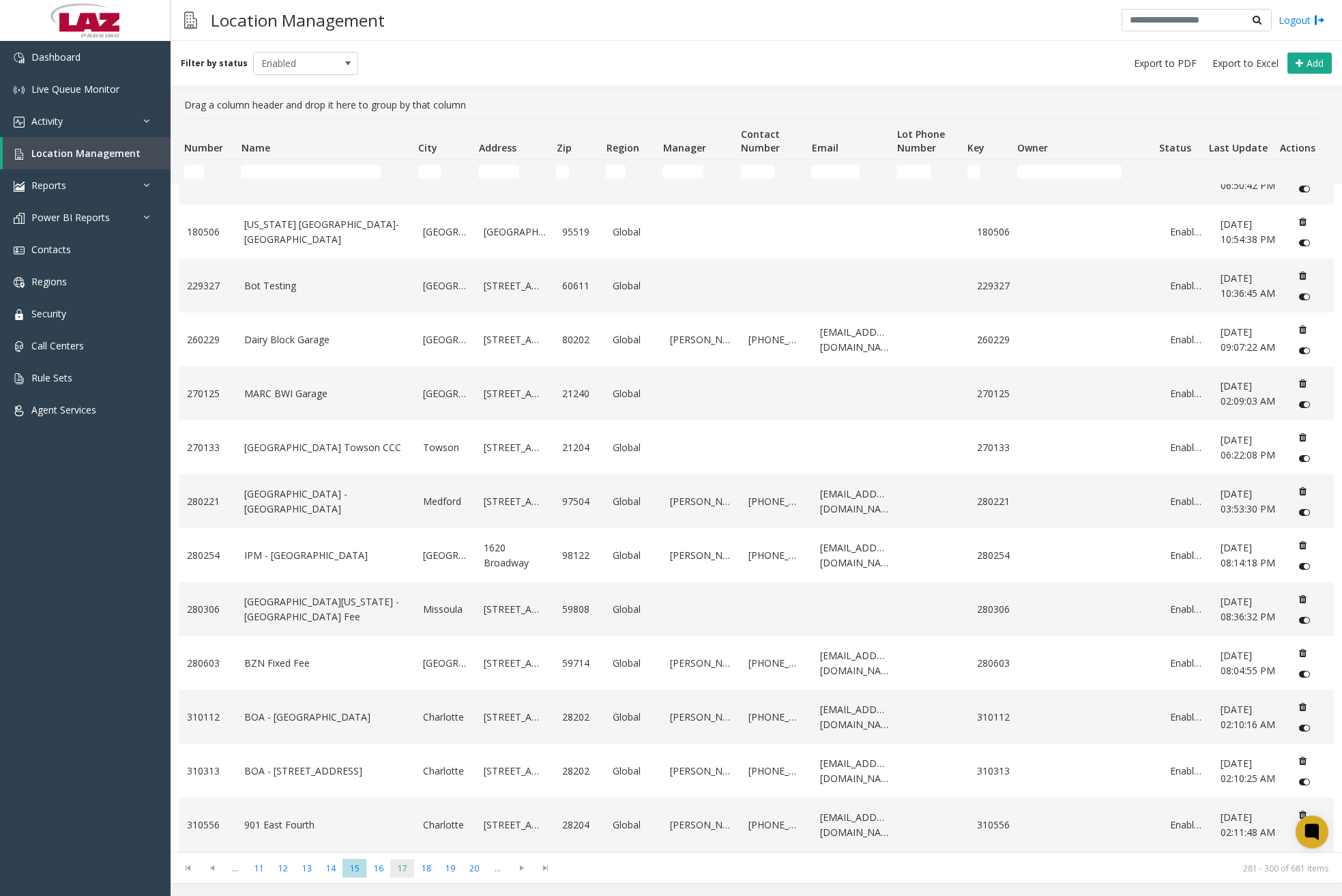
click at [392, 866] on span "17" at bounding box center [402, 868] width 24 height 19
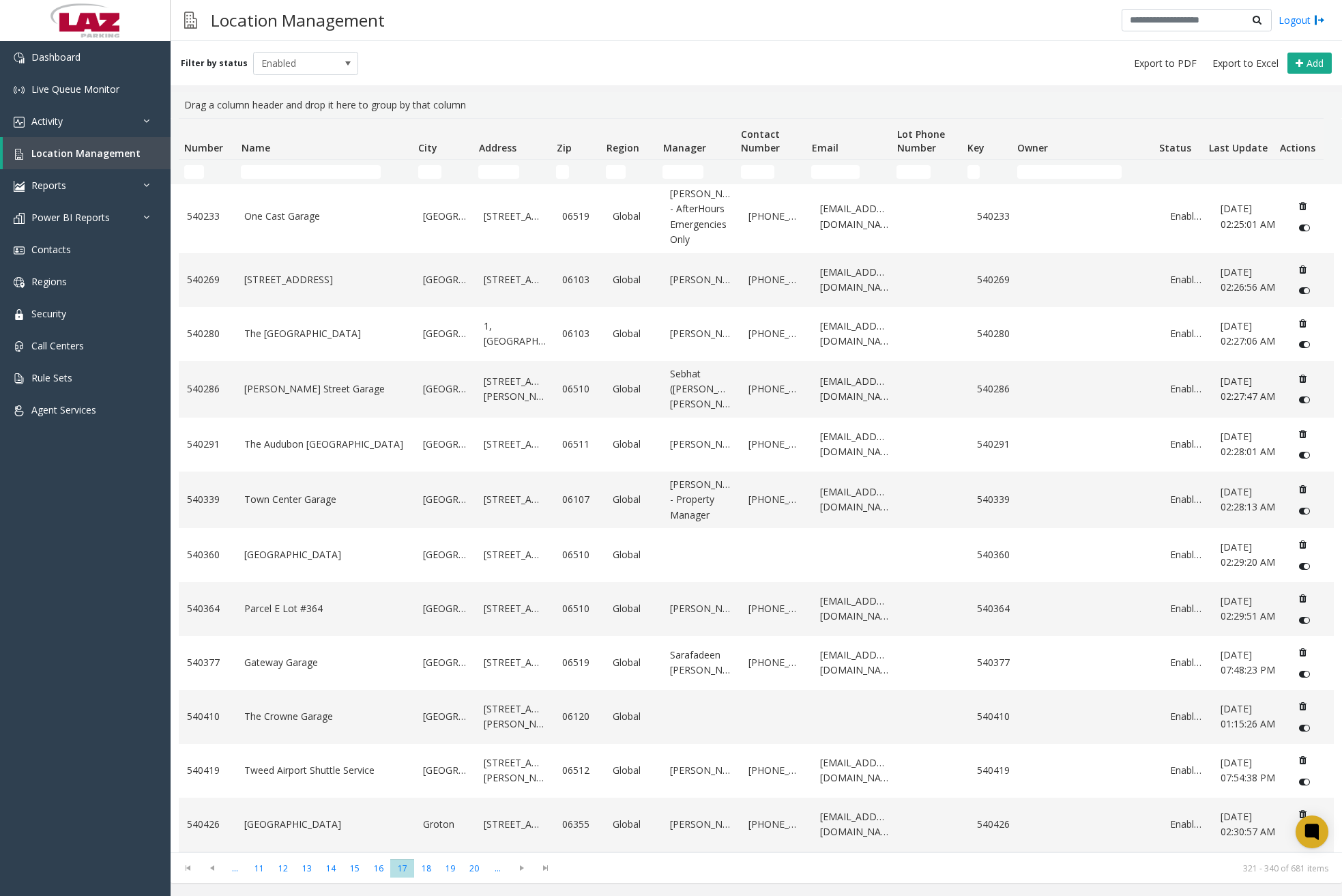
scroll to position [591, 0]
click at [385, 869] on span "16" at bounding box center [378, 868] width 24 height 19
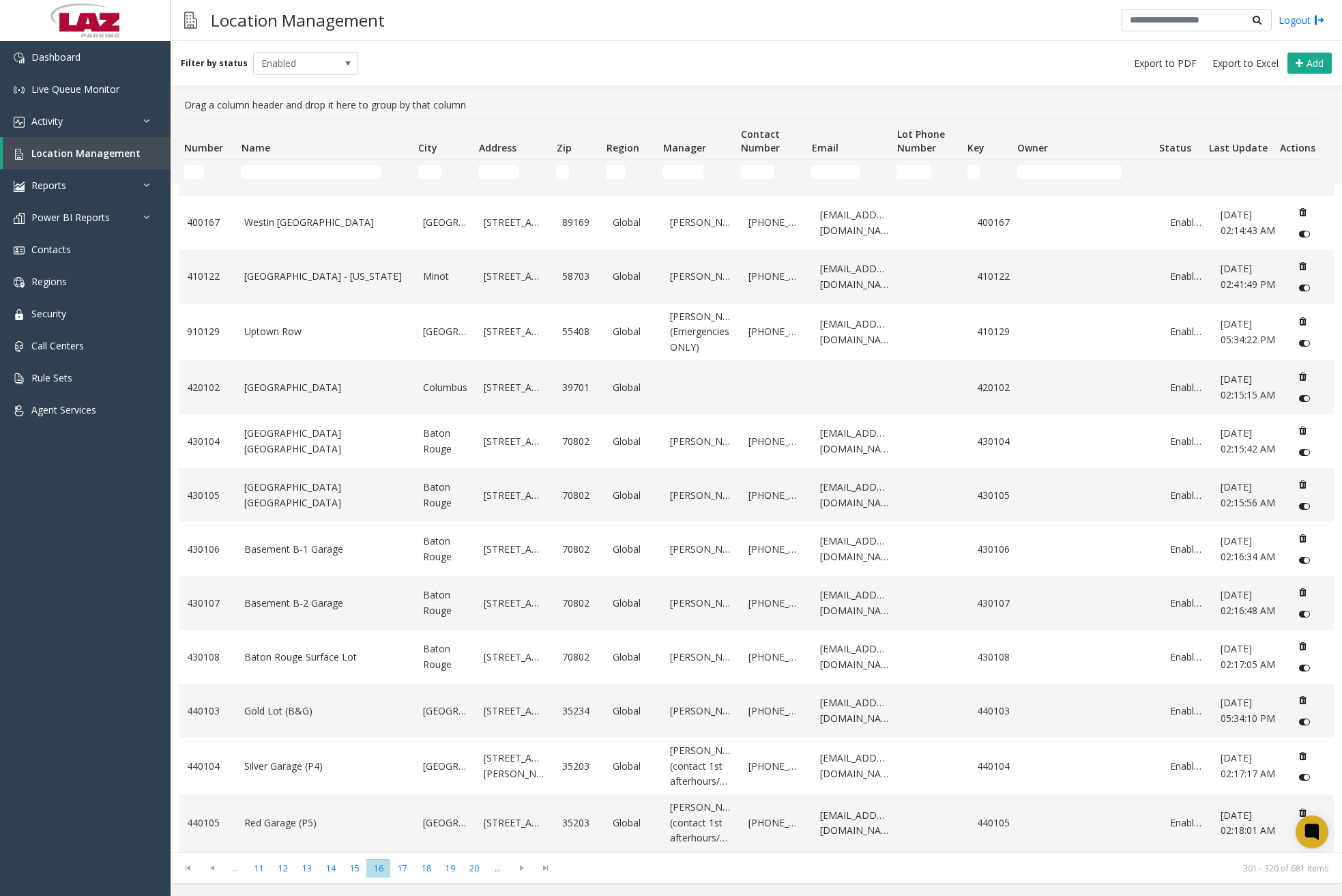
scroll to position [515, 0]
click at [425, 871] on span "18" at bounding box center [426, 868] width 24 height 19
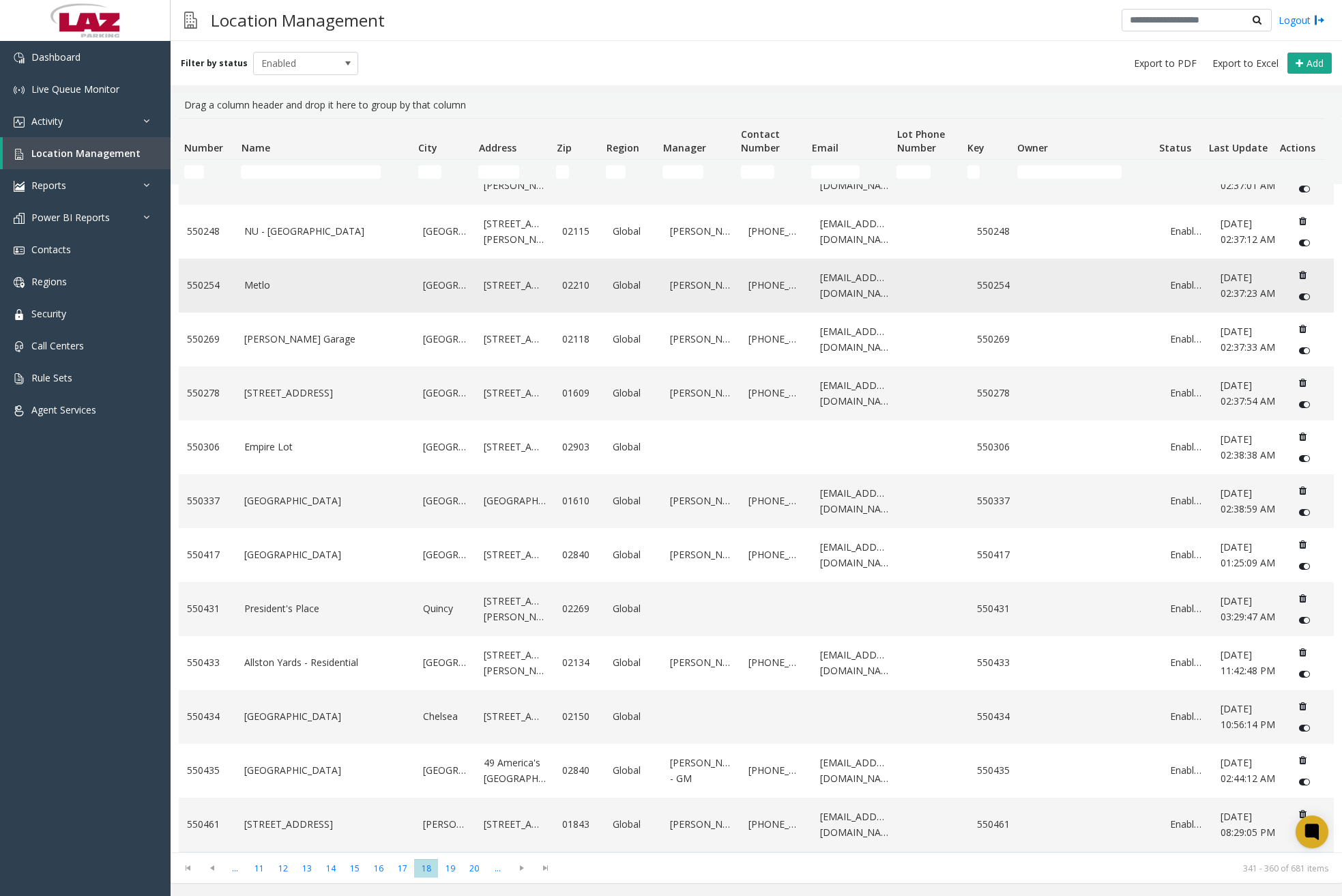
scroll to position [469, 0]
click at [444, 866] on span "19" at bounding box center [450, 868] width 24 height 19
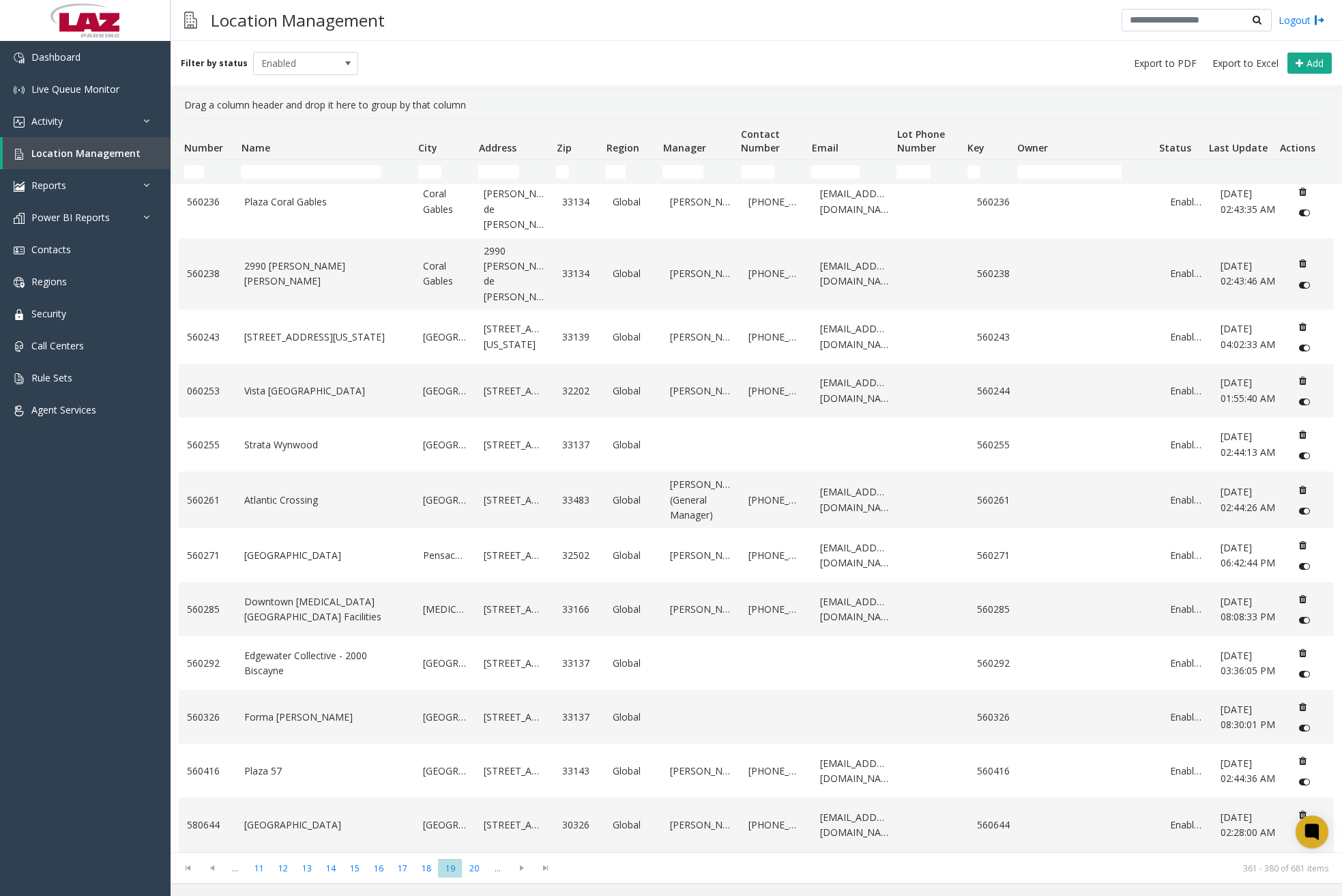
scroll to position [485, 0]
click at [476, 872] on span "20" at bounding box center [474, 868] width 24 height 19
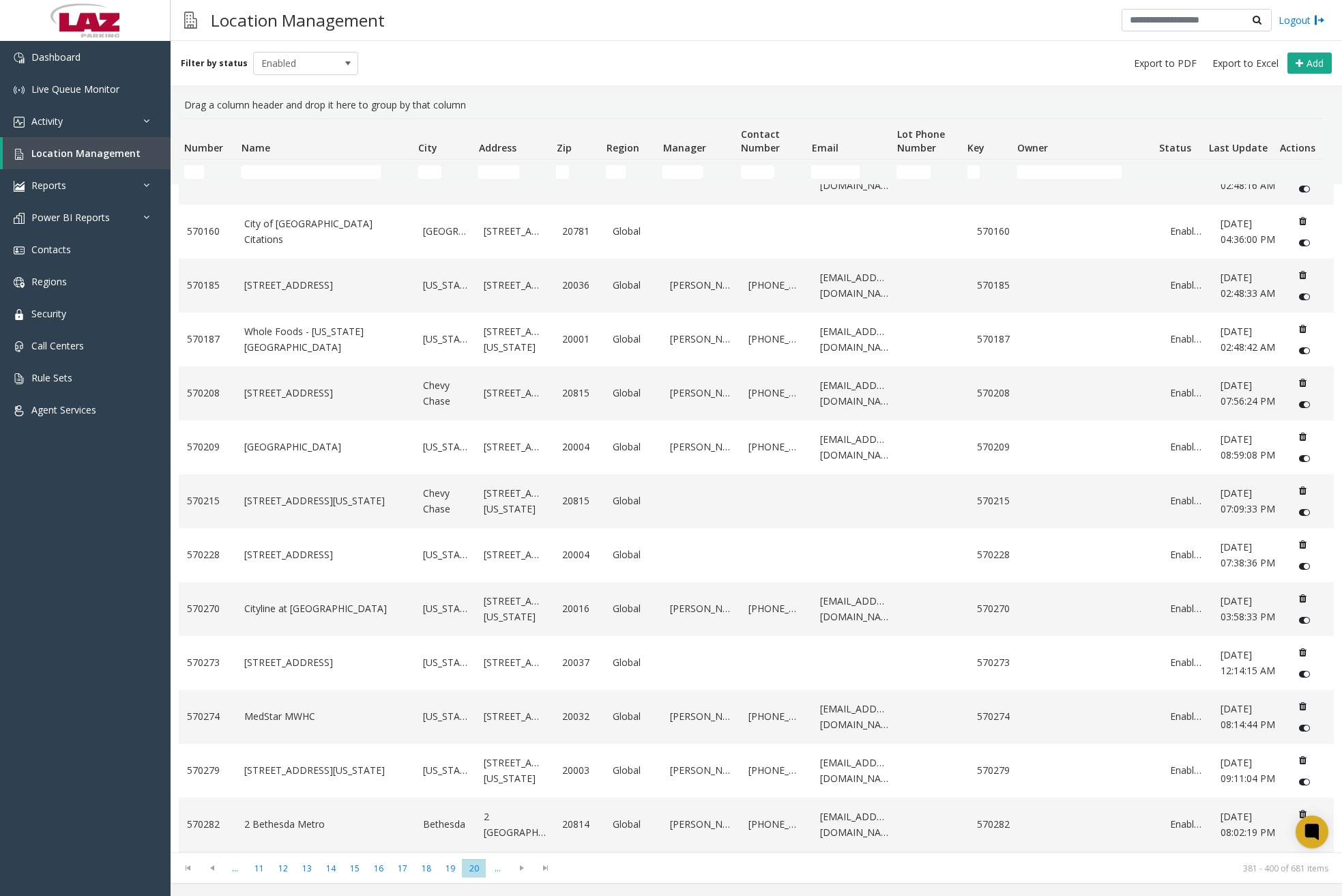
scroll to position [500, 0]
click at [521, 866] on span "Go to the next page" at bounding box center [522, 868] width 19 height 11
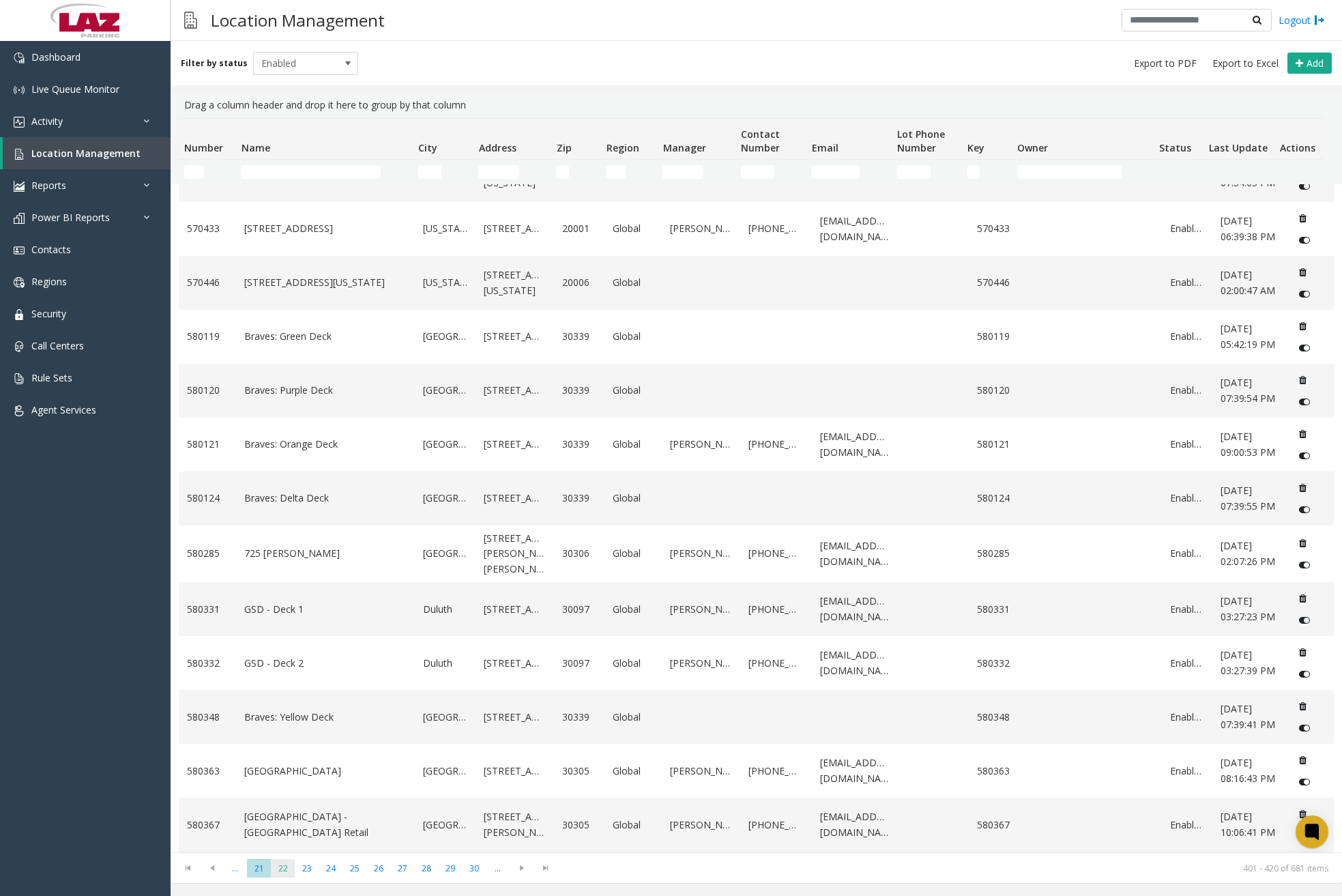
click at [282, 872] on span "22" at bounding box center [283, 868] width 24 height 19
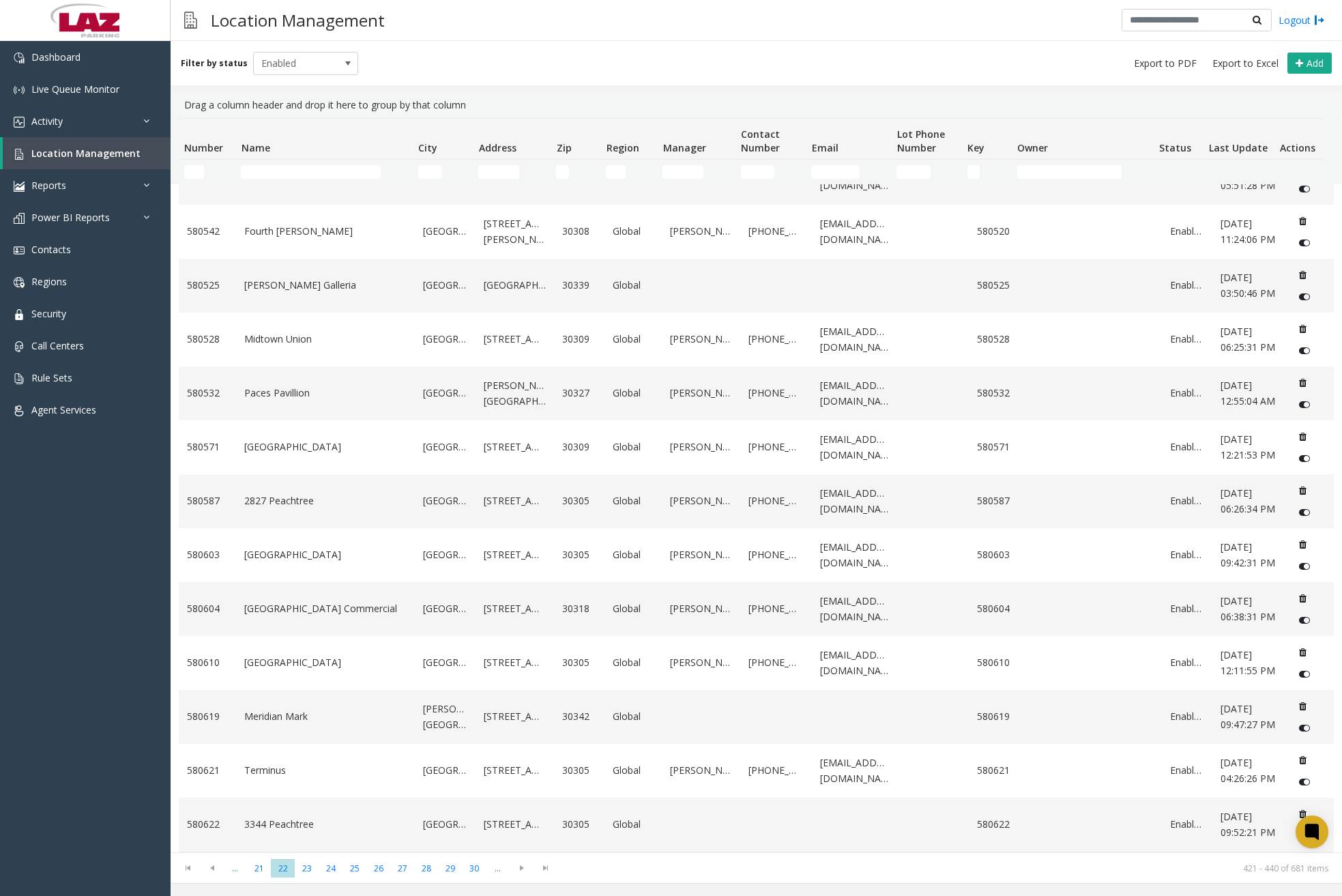
scroll to position [607, 0]
click at [516, 860] on span at bounding box center [522, 868] width 24 height 19
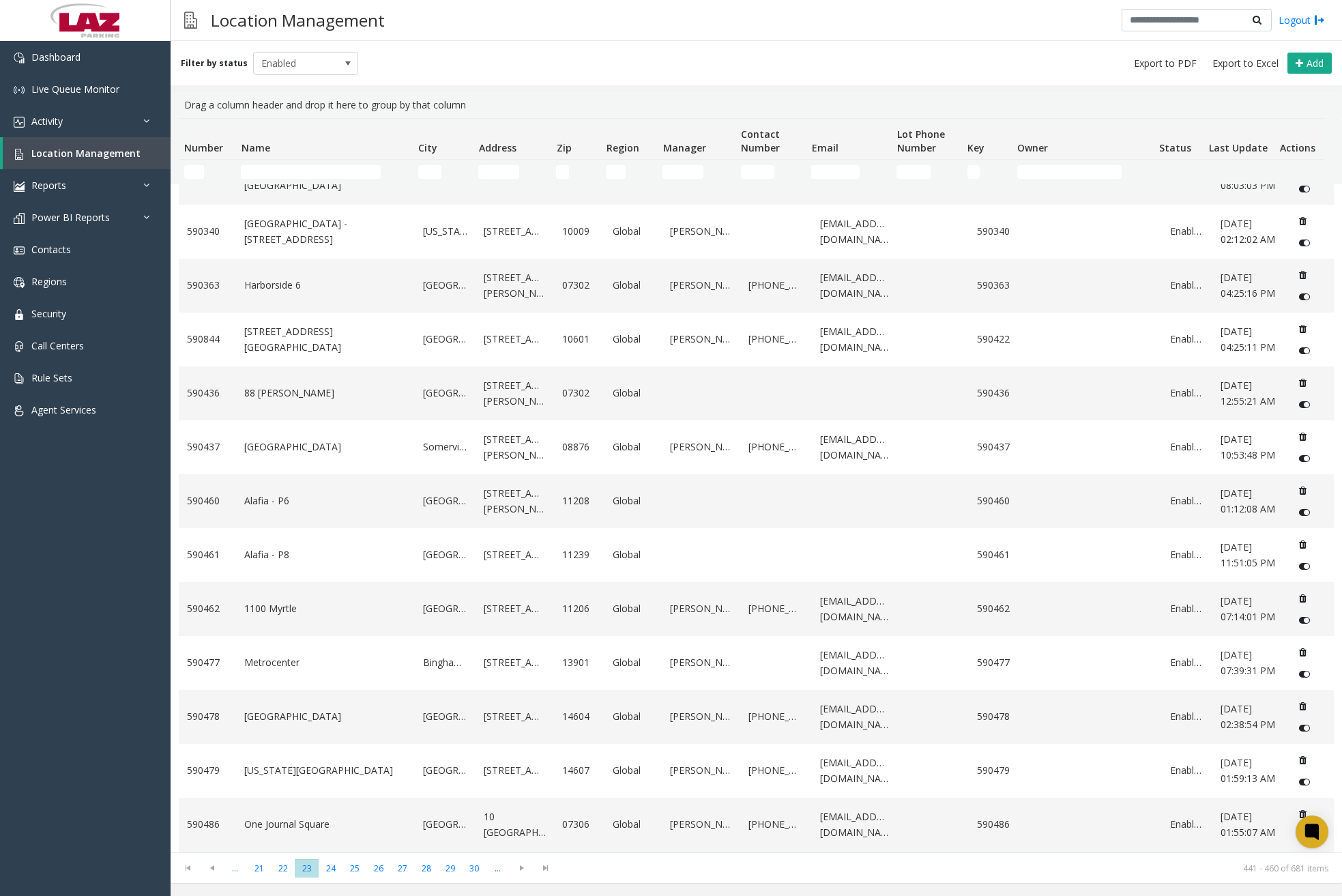
scroll to position [485, 0]
click at [332, 866] on span "24" at bounding box center [330, 868] width 24 height 19
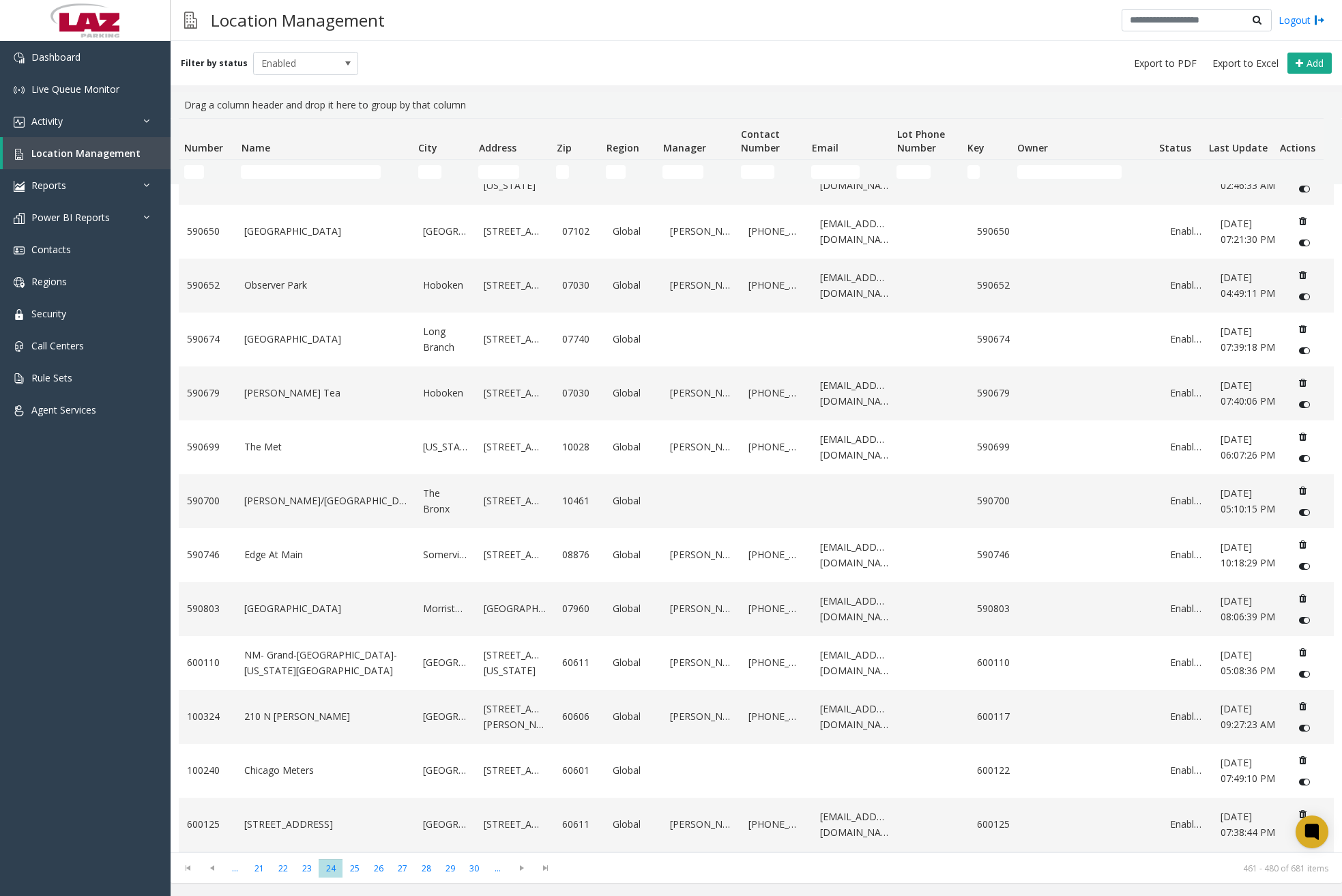
scroll to position [469, 0]
click at [359, 872] on span "25" at bounding box center [354, 868] width 24 height 19
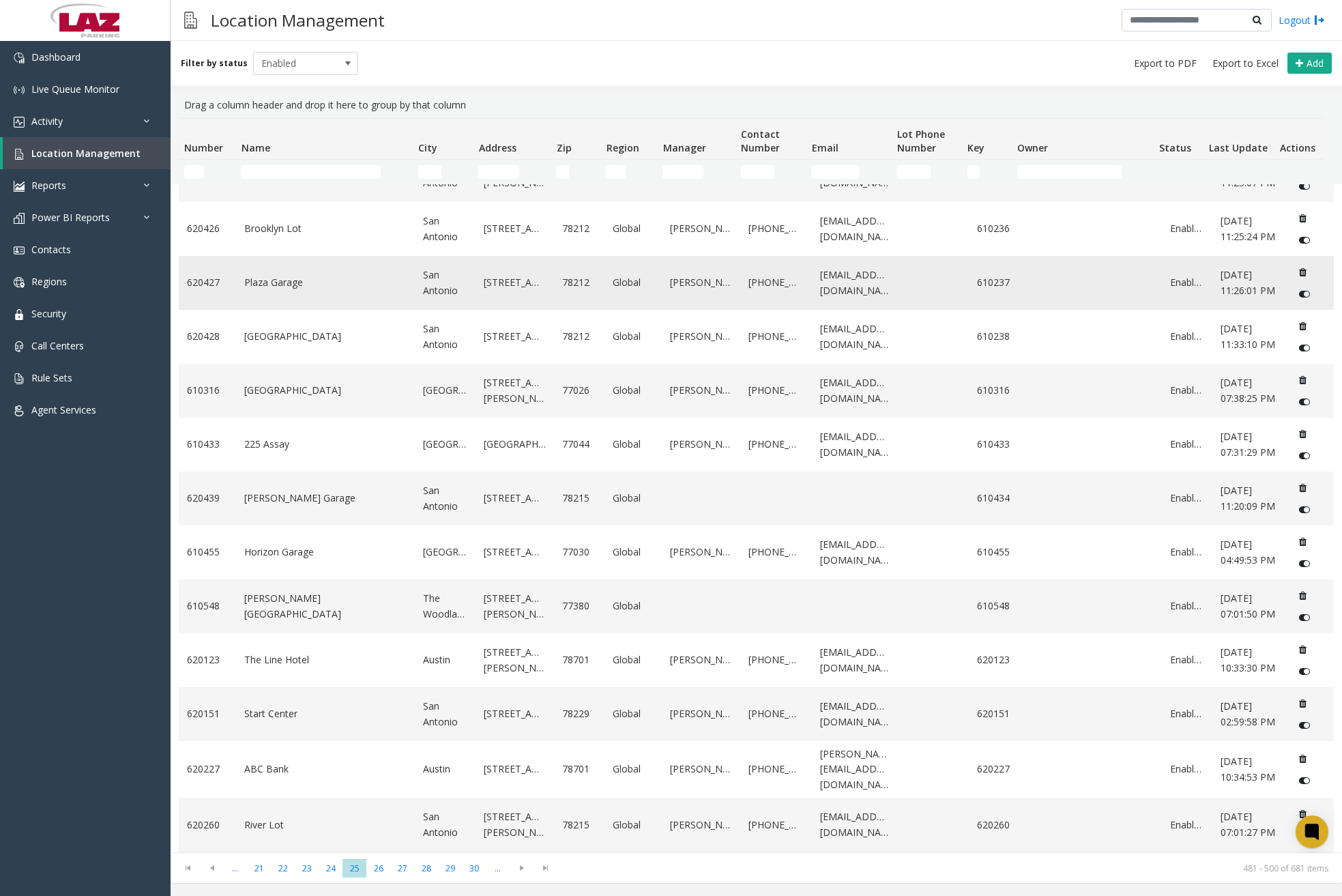
scroll to position [485, 0]
click at [383, 869] on span "26" at bounding box center [378, 868] width 24 height 19
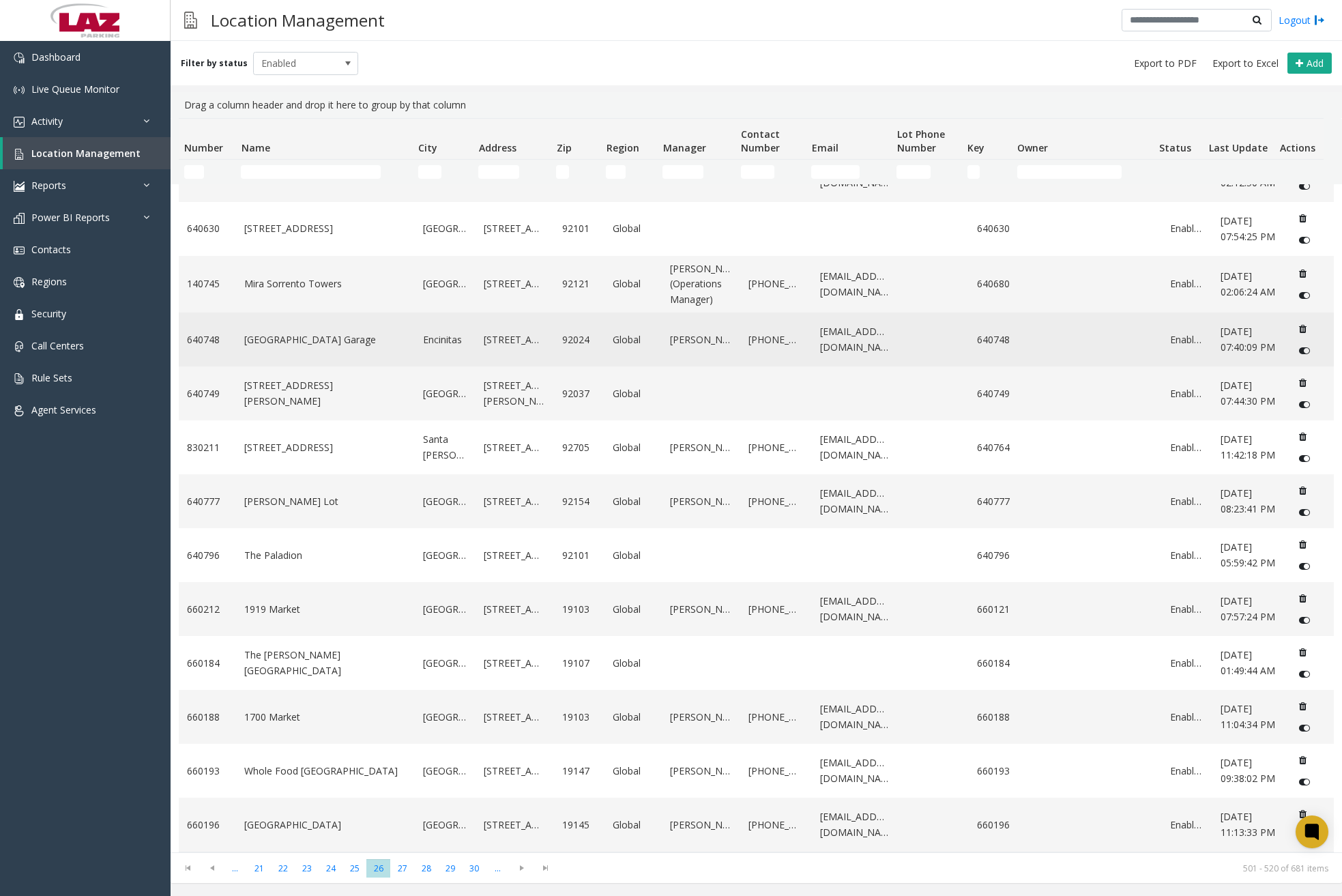
scroll to position [469, 0]
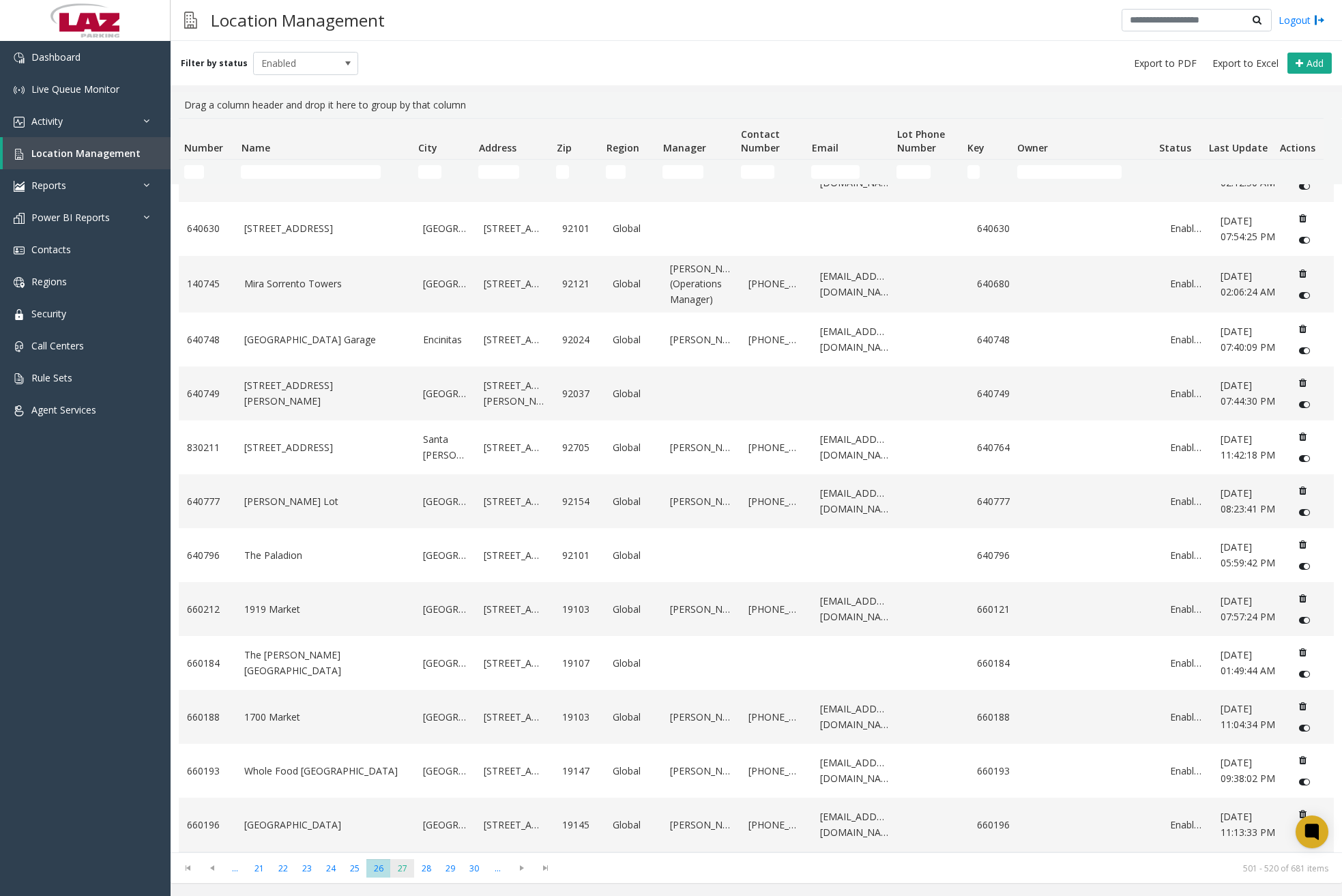
click at [407, 863] on span "27" at bounding box center [402, 868] width 24 height 19
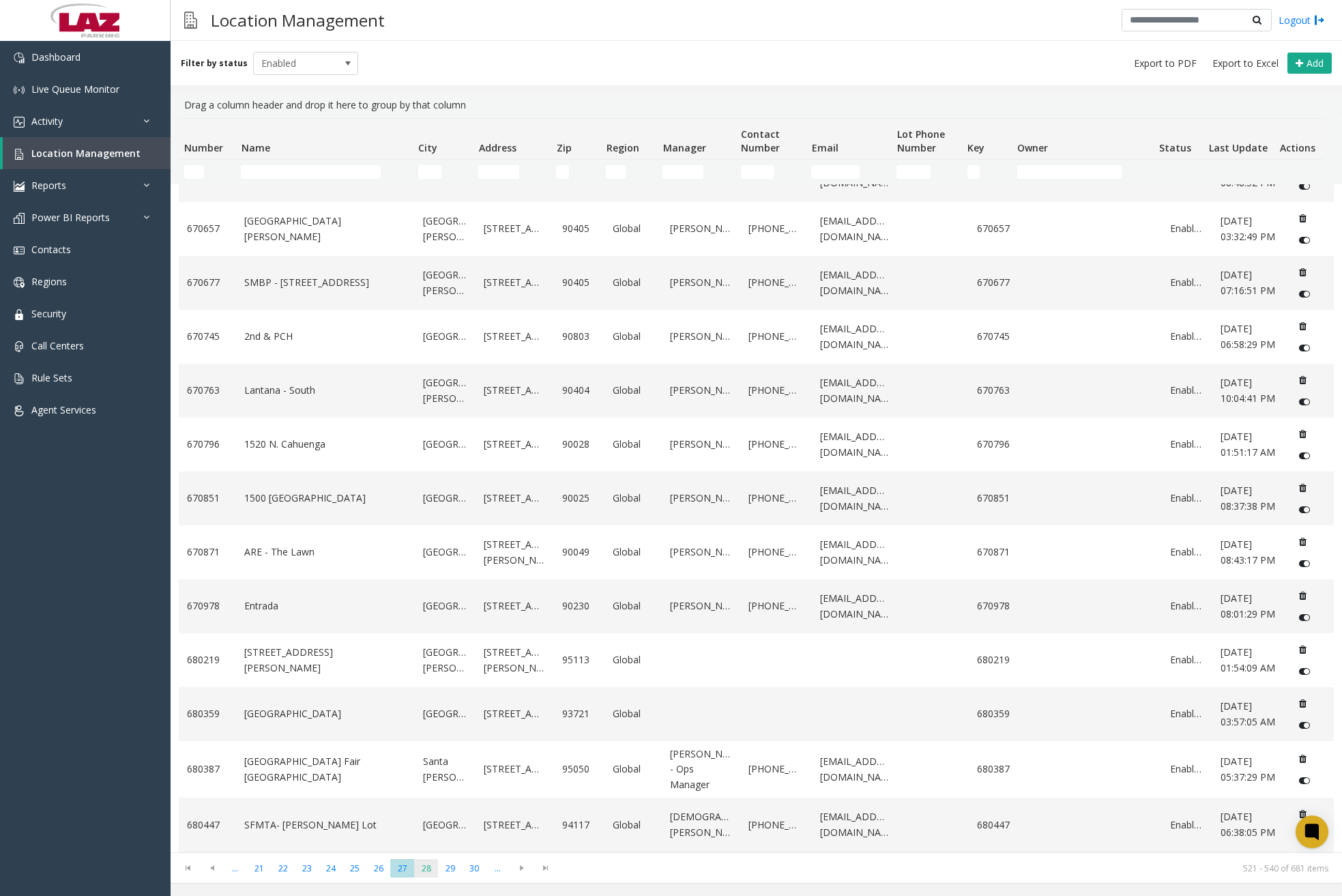
click at [434, 875] on span "28" at bounding box center [426, 868] width 24 height 19
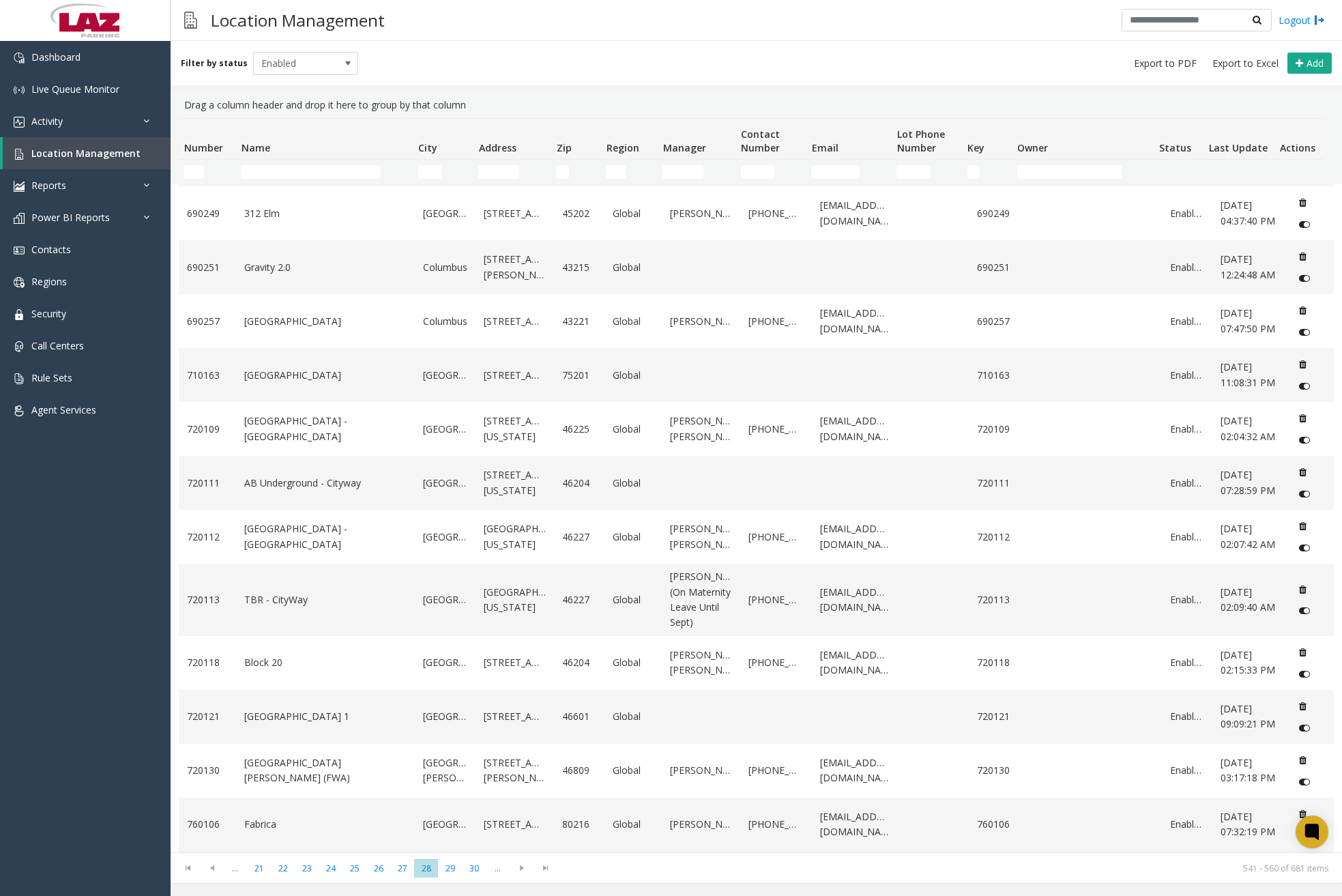
scroll to position [500, 0]
click at [526, 869] on span "Go to the next page" at bounding box center [522, 868] width 19 height 11
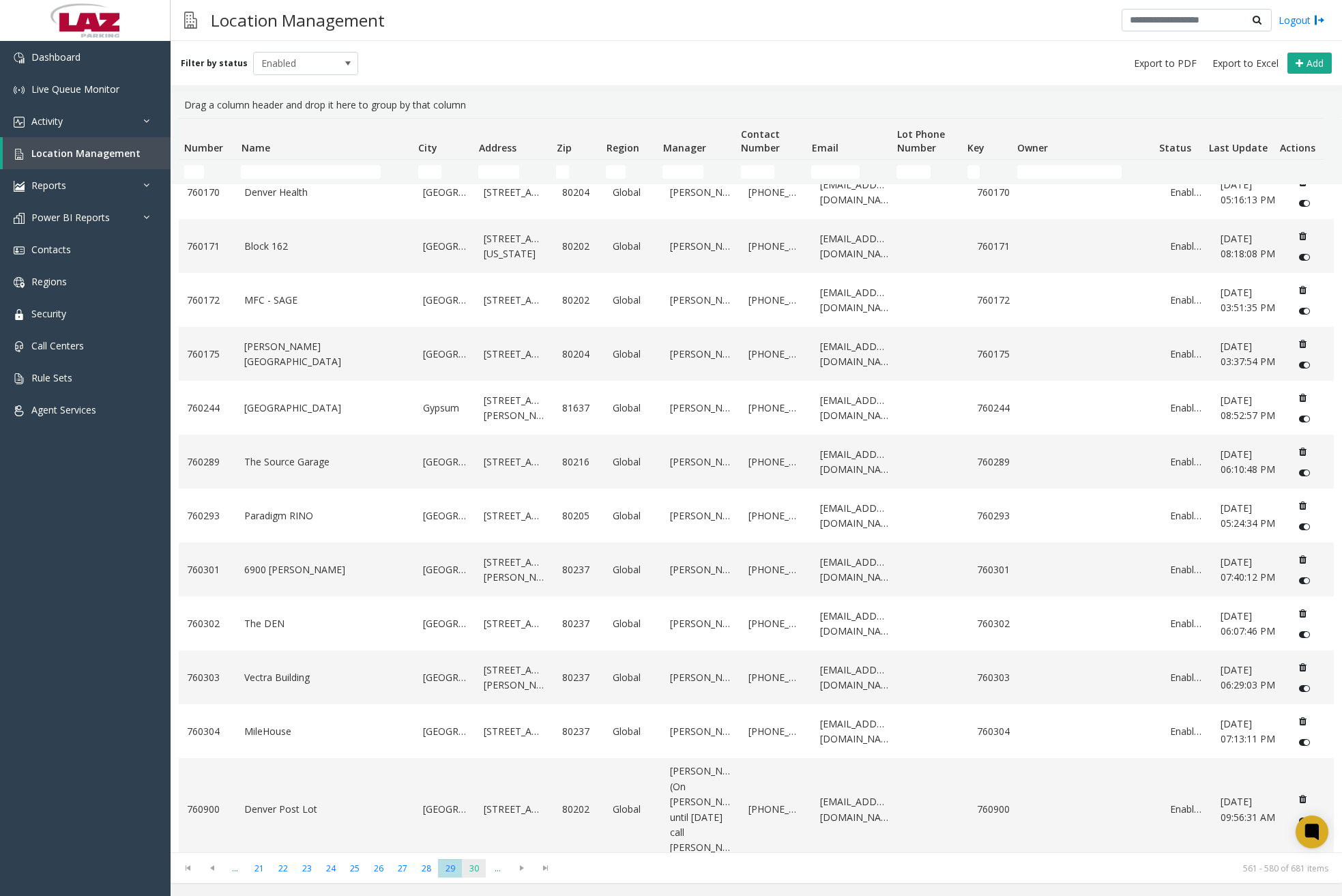
click at [476, 875] on span "30" at bounding box center [474, 868] width 24 height 19
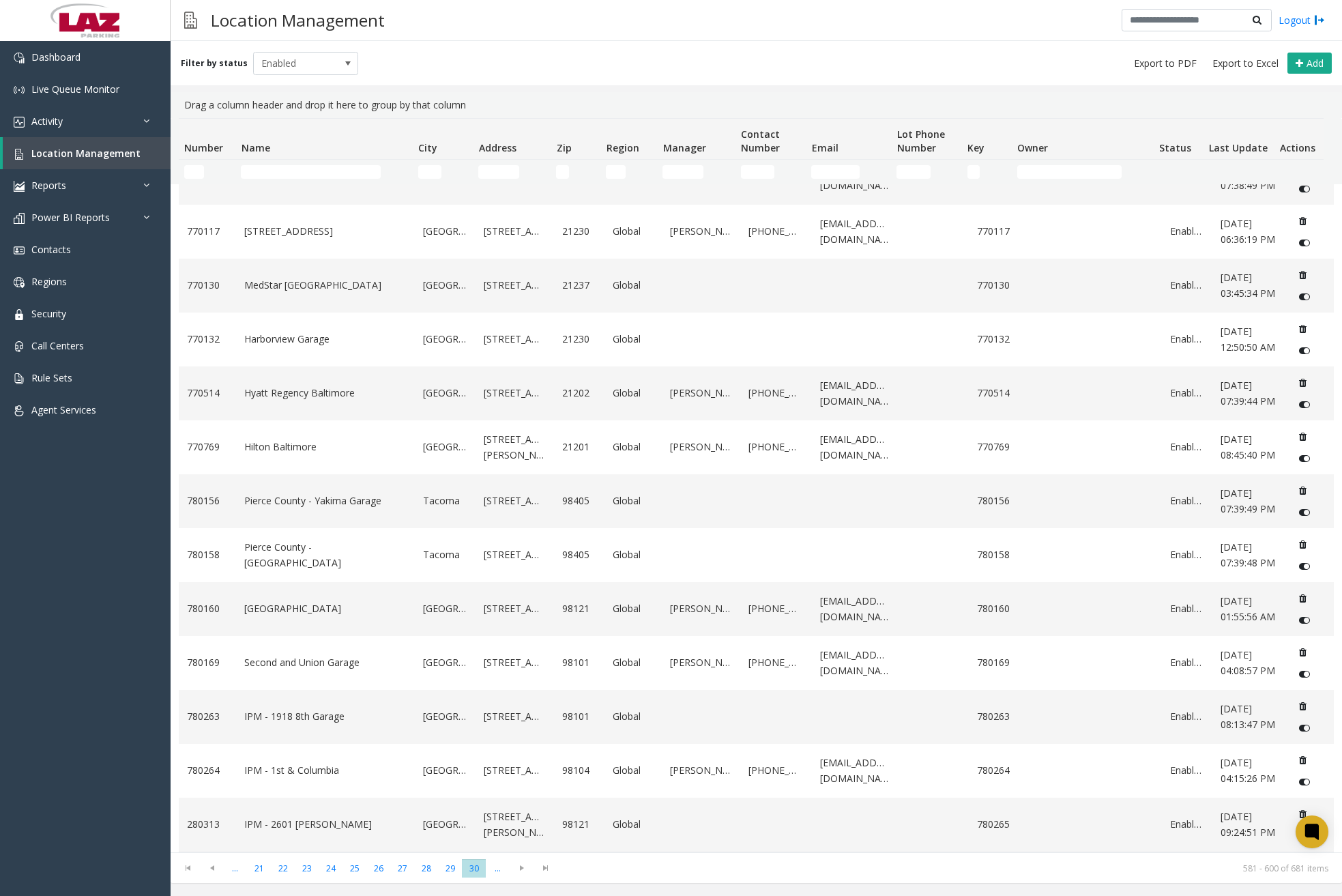
scroll to position [469, 0]
click at [526, 867] on span "Go to the next page" at bounding box center [522, 868] width 19 height 11
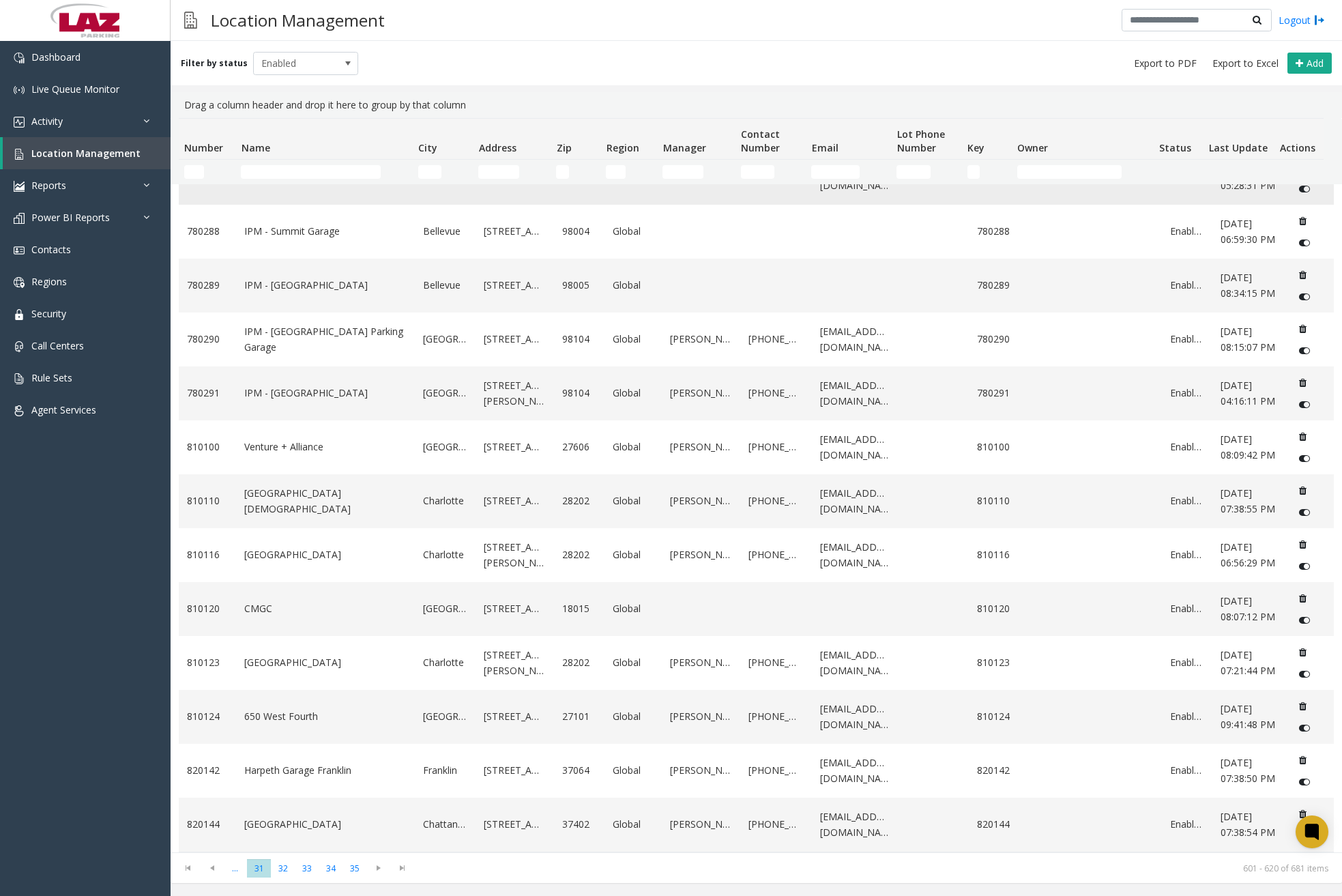
scroll to position [485, 0]
click at [379, 872] on span "Go to the next page" at bounding box center [378, 868] width 19 height 11
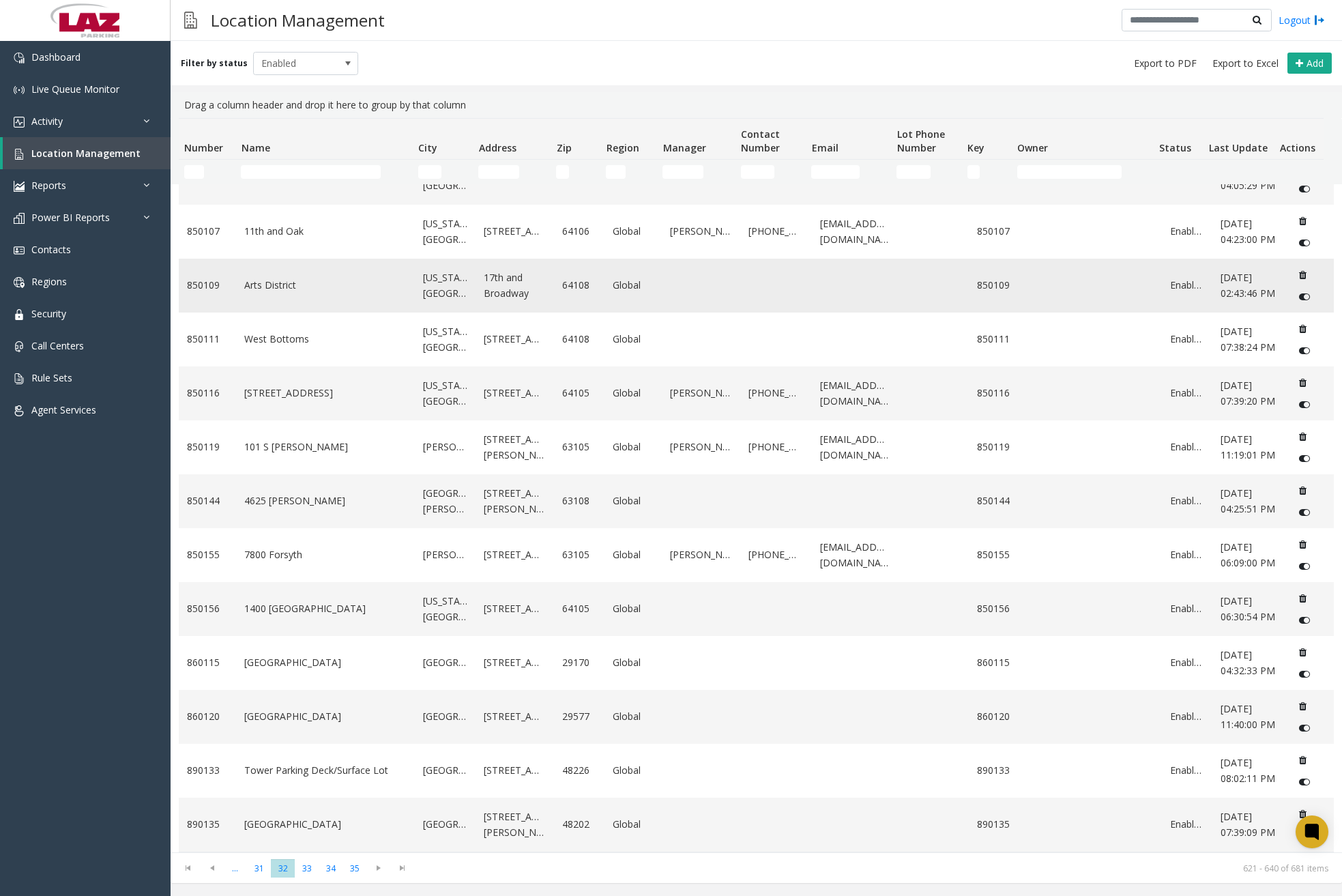
scroll to position [469, 0]
click at [383, 875] on span at bounding box center [378, 868] width 24 height 19
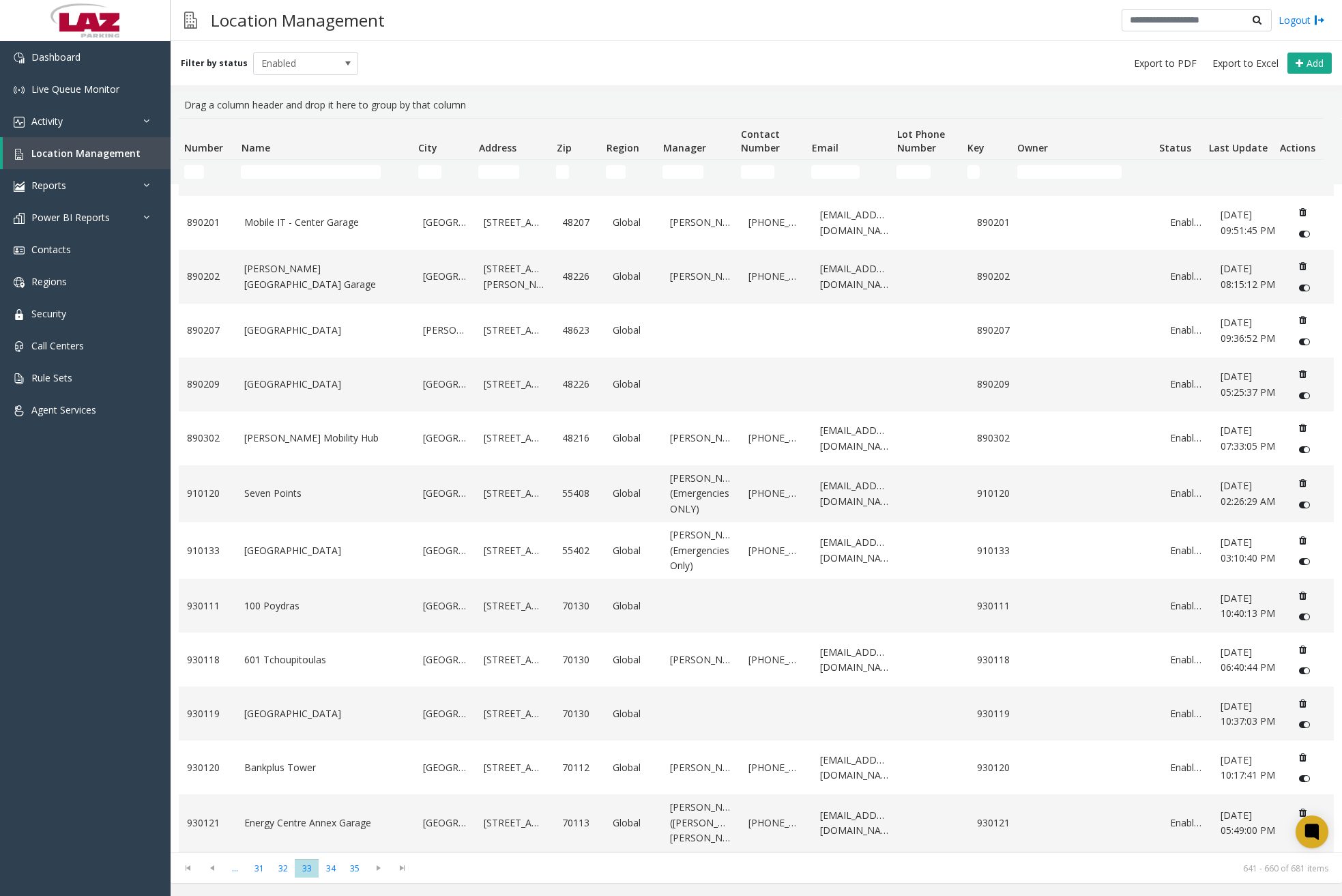
scroll to position [500, 0]
click at [330, 872] on span "34" at bounding box center [330, 868] width 24 height 19
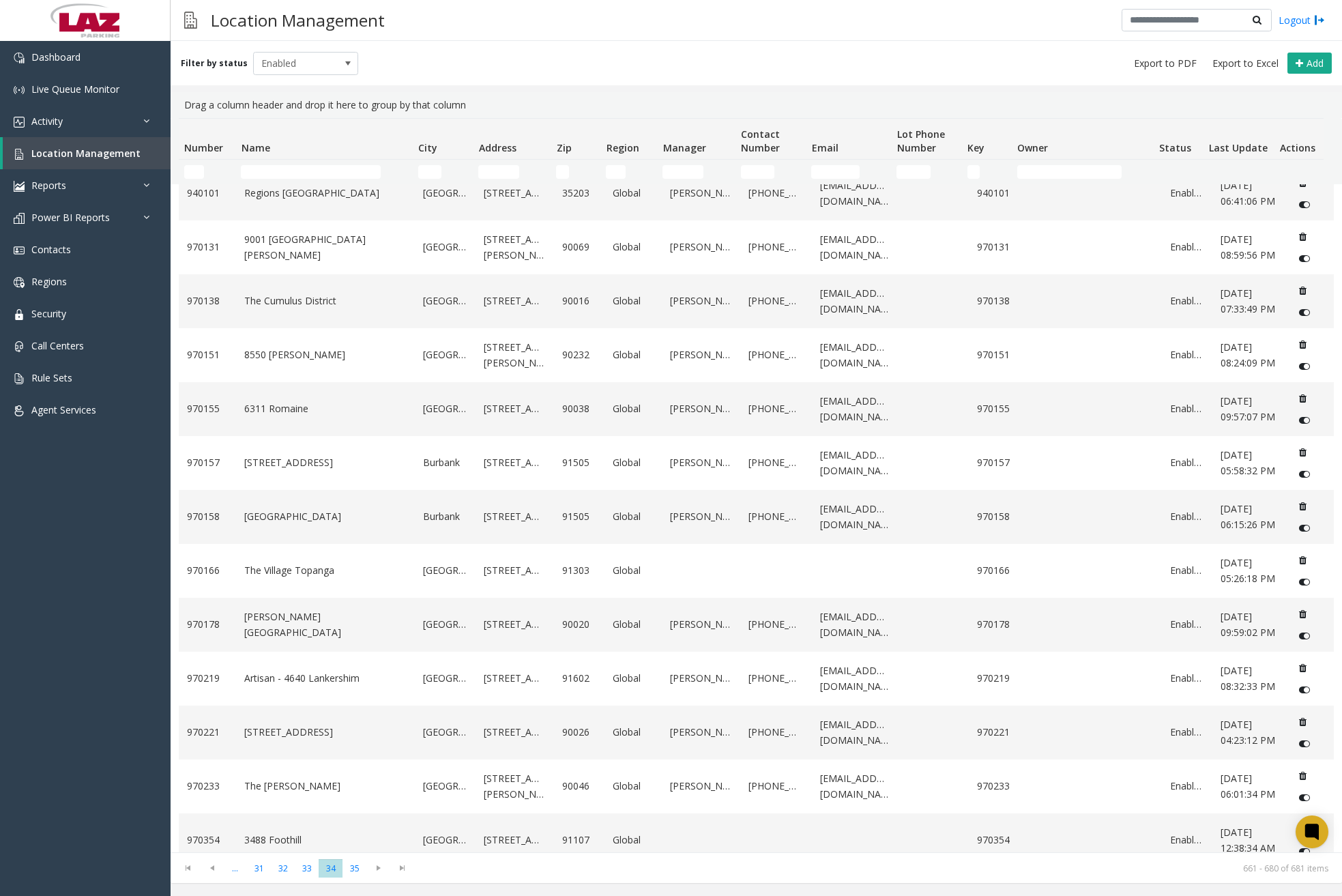
scroll to position [0, 0]
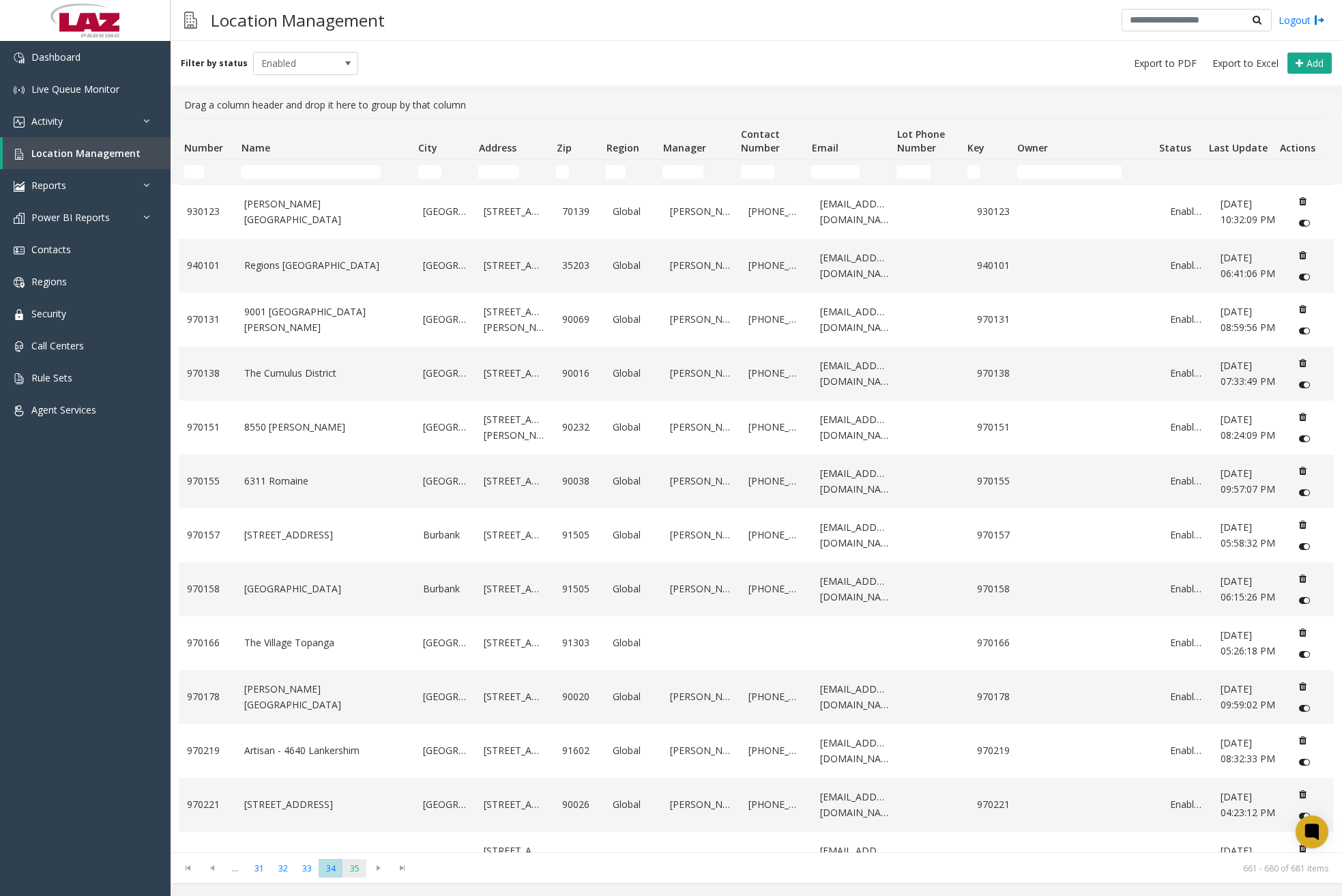
click at [357, 866] on span "35" at bounding box center [354, 868] width 24 height 19
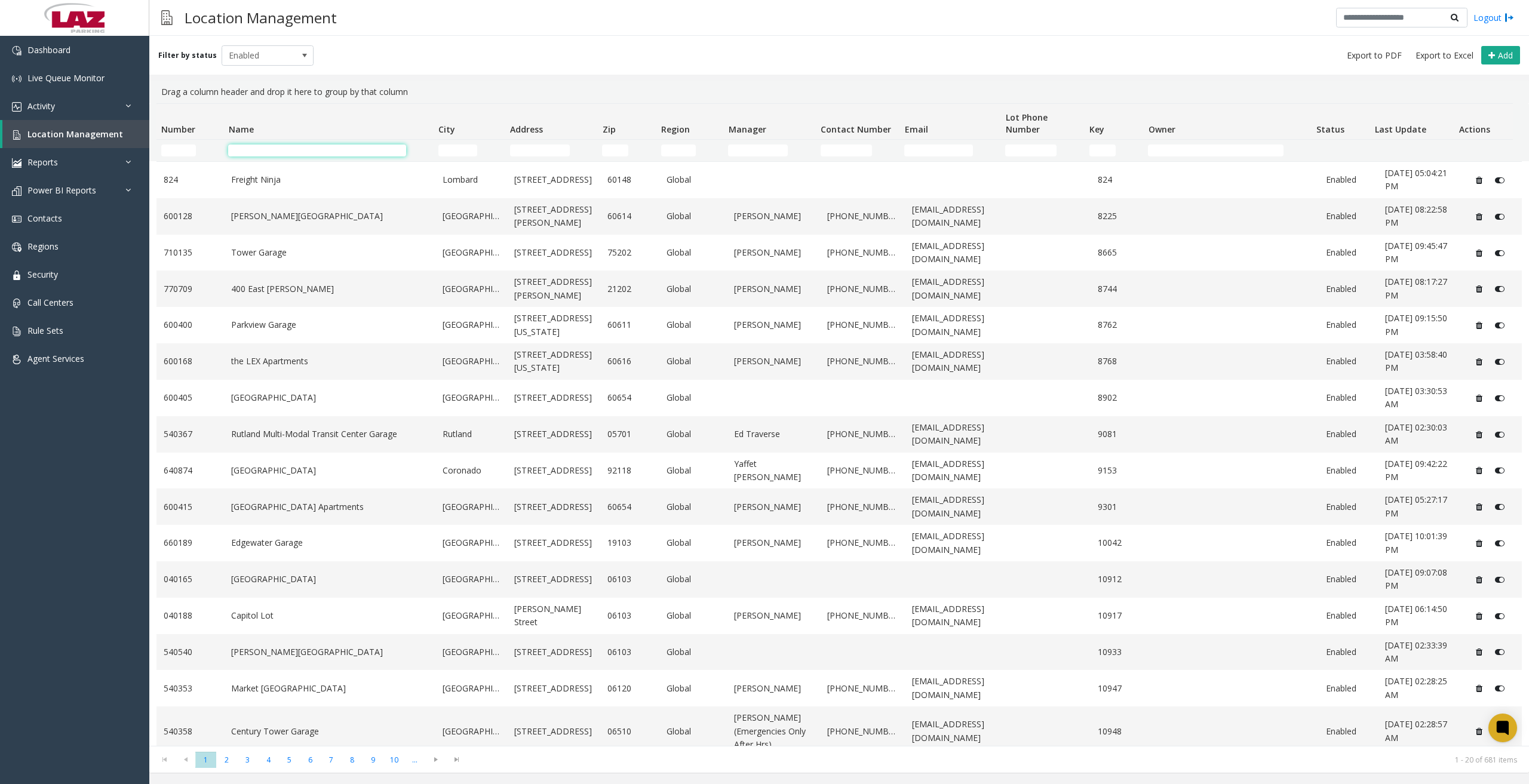
click at [289, 148] on input "Name Filter" at bounding box center [317, 150] width 177 height 12
click at [185, 147] on input "Number Filter" at bounding box center [178, 150] width 34 height 12
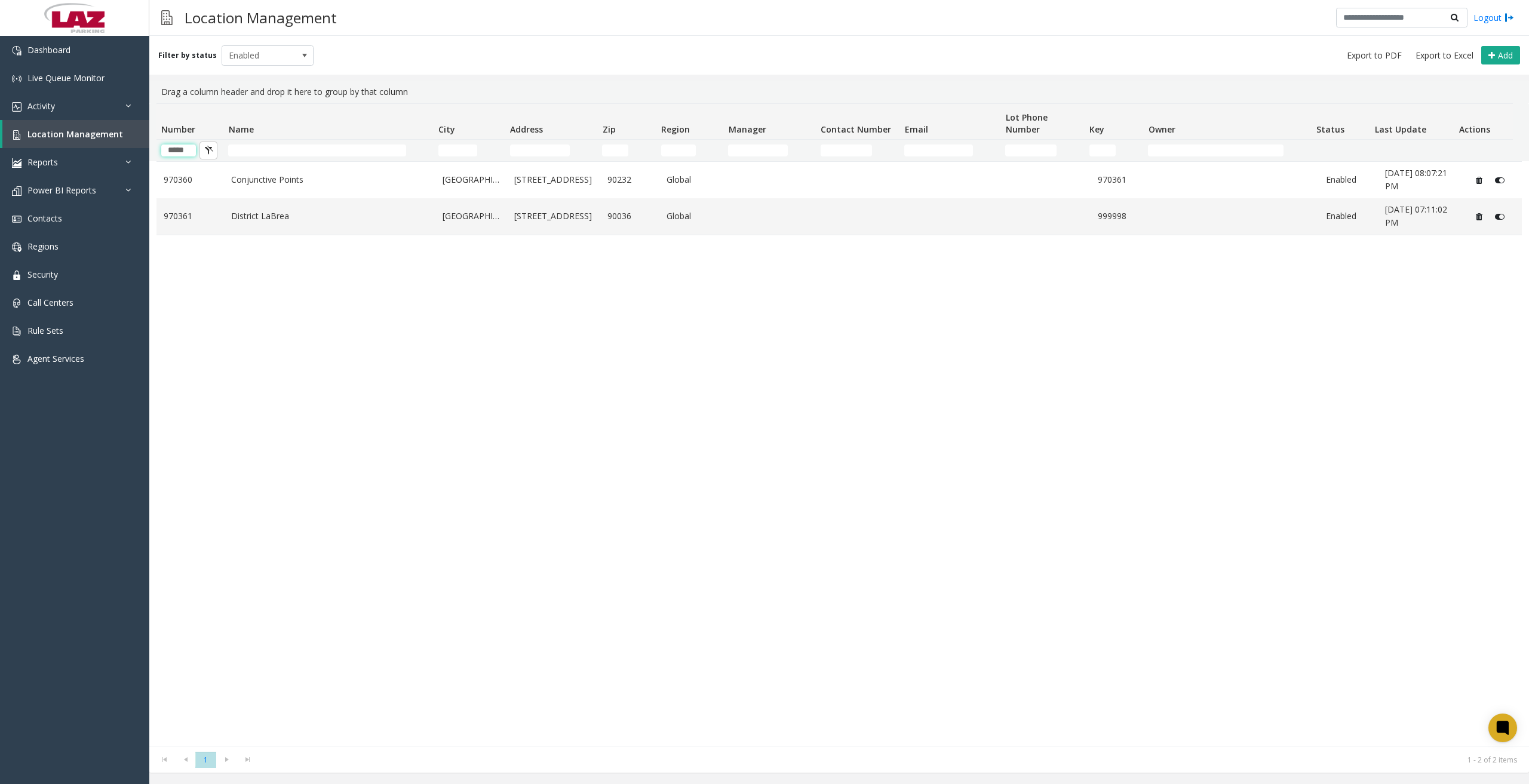
type input "*****"
